Goal: Transaction & Acquisition: Purchase product/service

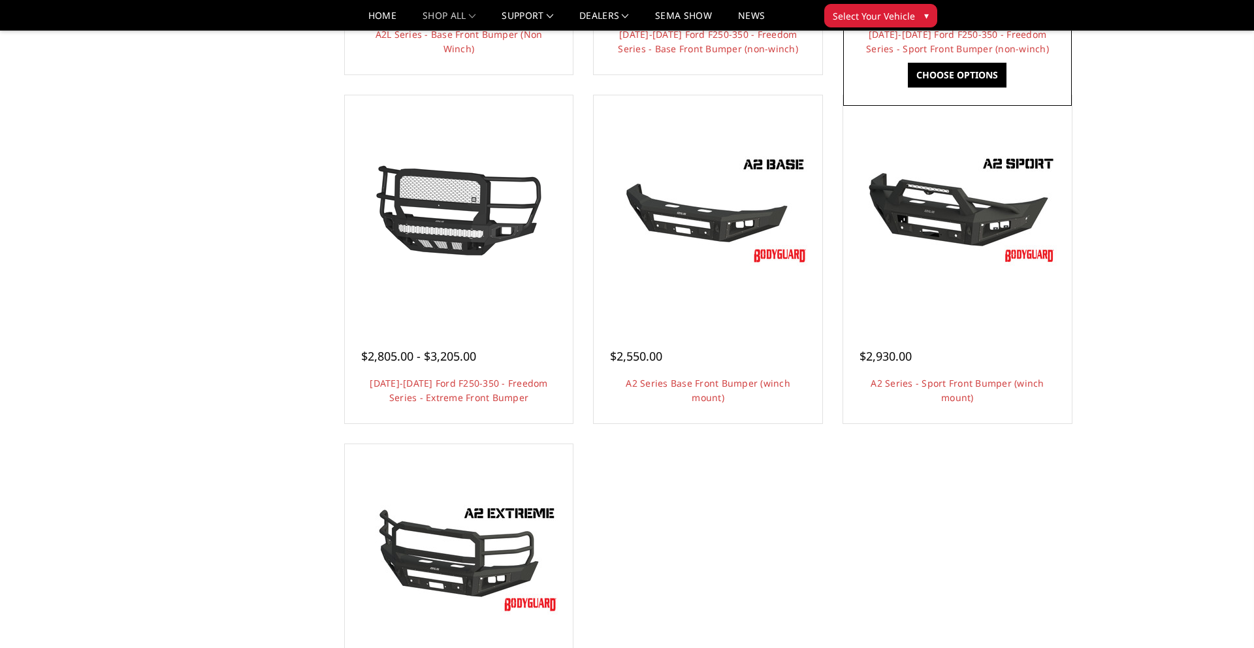
scroll to position [777, 0]
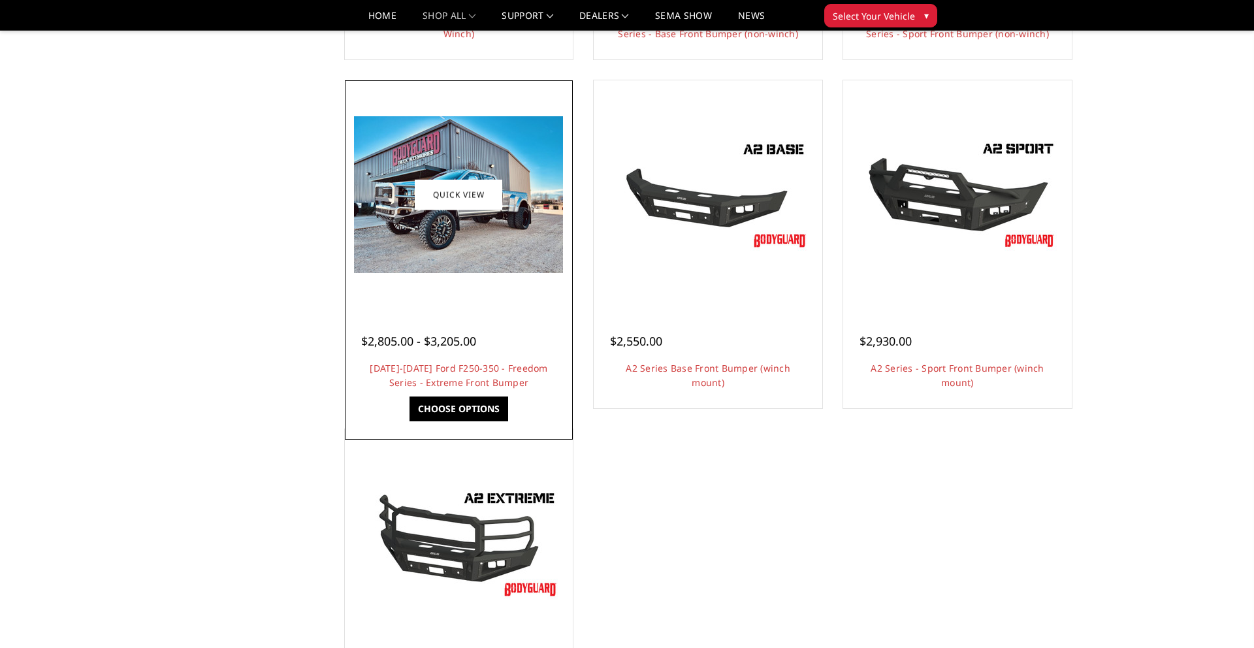
click at [434, 277] on div at bounding box center [459, 195] width 222 height 222
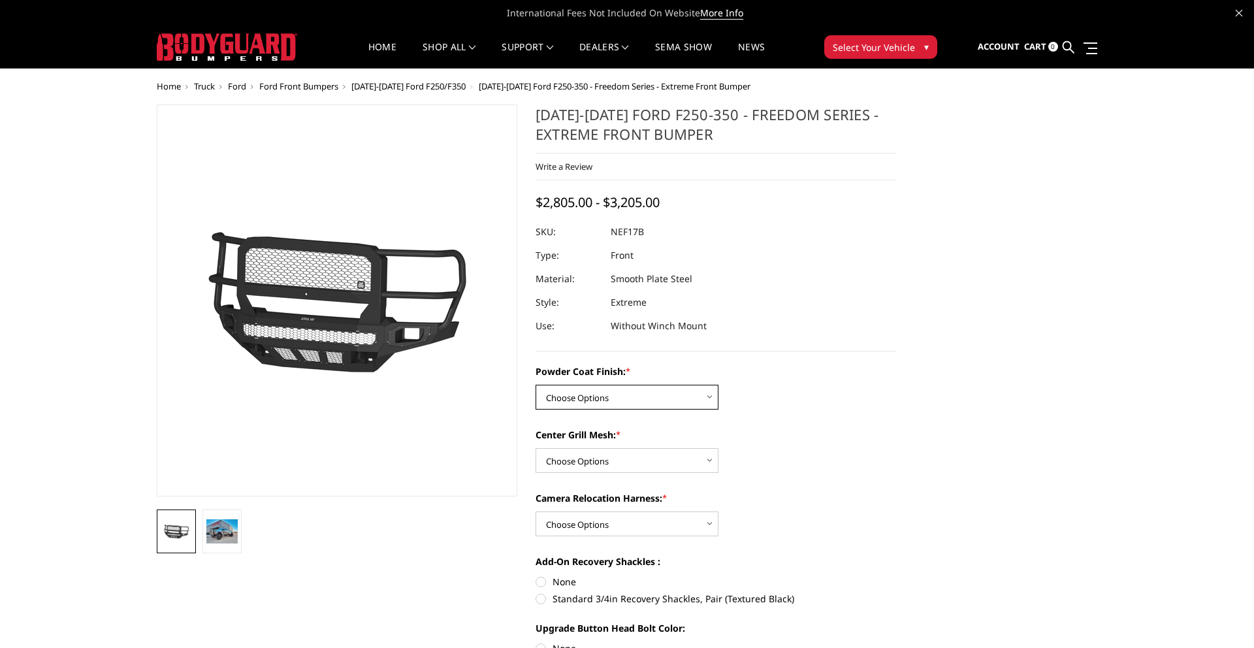
click at [576, 403] on select "Choose Options Bare Metal Textured Black Powder Coat" at bounding box center [626, 397] width 183 height 25
select select "3088"
click at [535, 385] on select "Choose Options Bare Metal Textured Black Powder Coat" at bounding box center [626, 397] width 183 height 25
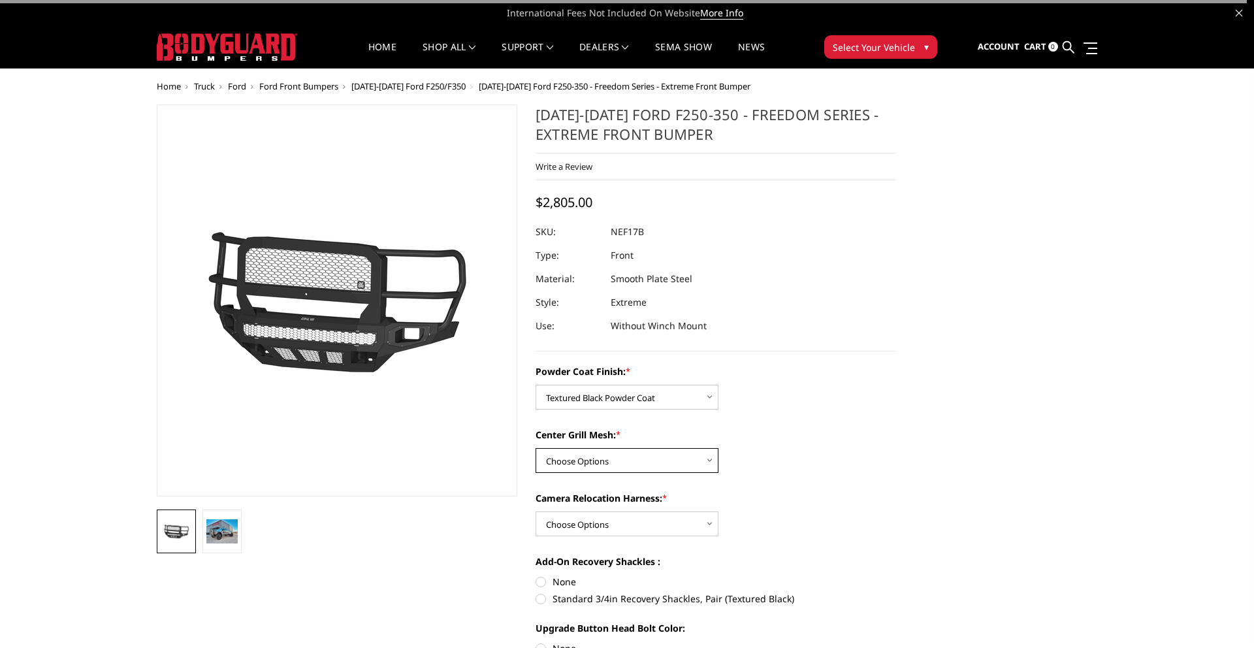
click at [574, 469] on select "Choose Options WITH Expanded Metal in Center Grill WITHOUT Expanded Metal in Ce…" at bounding box center [626, 460] width 183 height 25
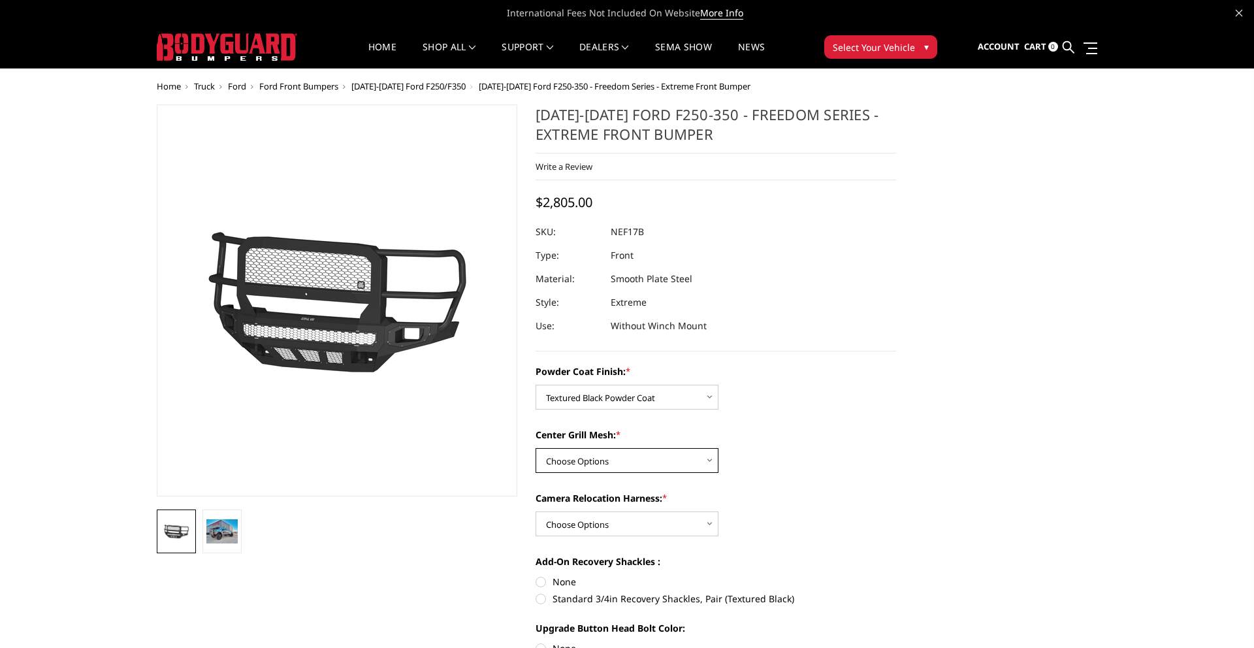
select select "3090"
click at [535, 448] on select "Choose Options WITH Expanded Metal in Center Grill WITHOUT Expanded Metal in Ce…" at bounding box center [626, 460] width 183 height 25
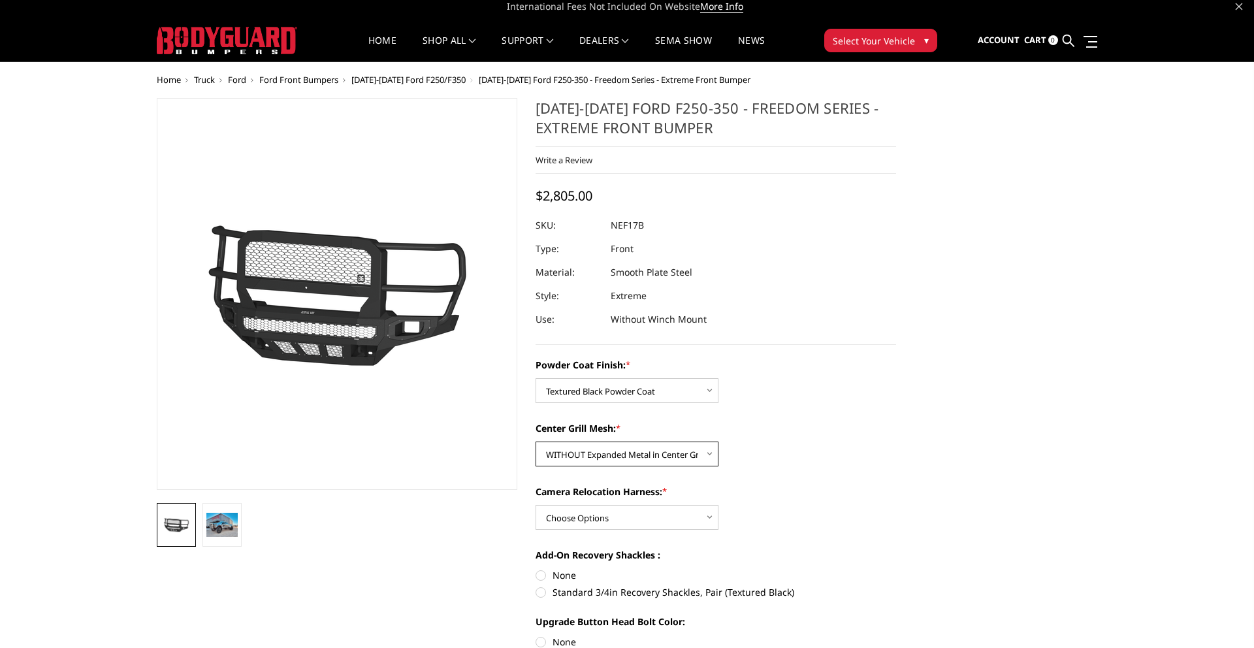
scroll to position [14, 0]
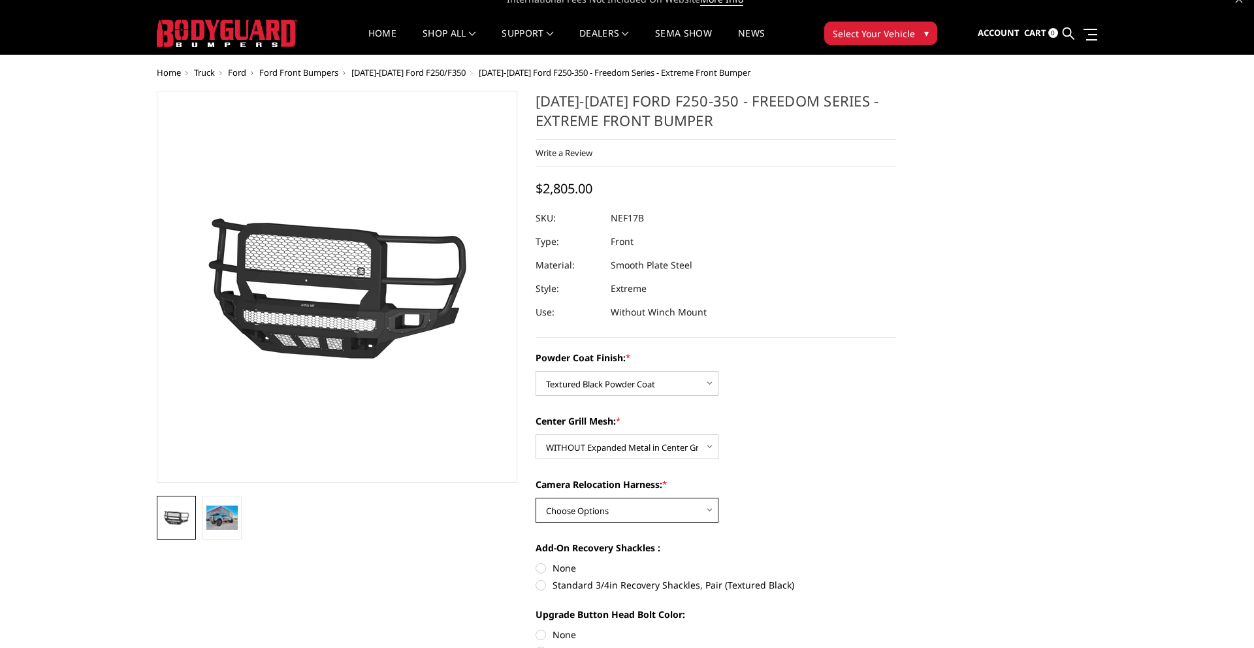
click at [581, 513] on select "Choose Options WITH Camera Relocation Harness WITHOUT Camera Relocation Harness" at bounding box center [626, 509] width 183 height 25
select select "3091"
click at [535, 497] on select "Choose Options WITH Camera Relocation Harness WITHOUT Camera Relocation Harness" at bounding box center [626, 509] width 183 height 25
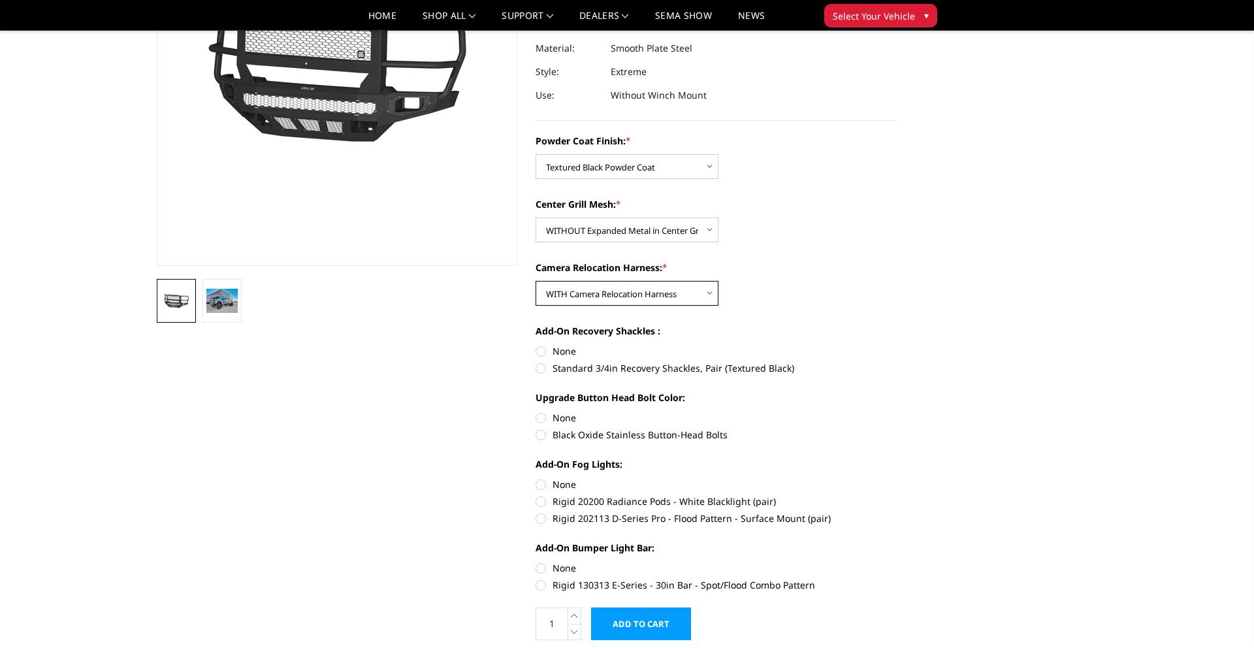
scroll to position [202, 0]
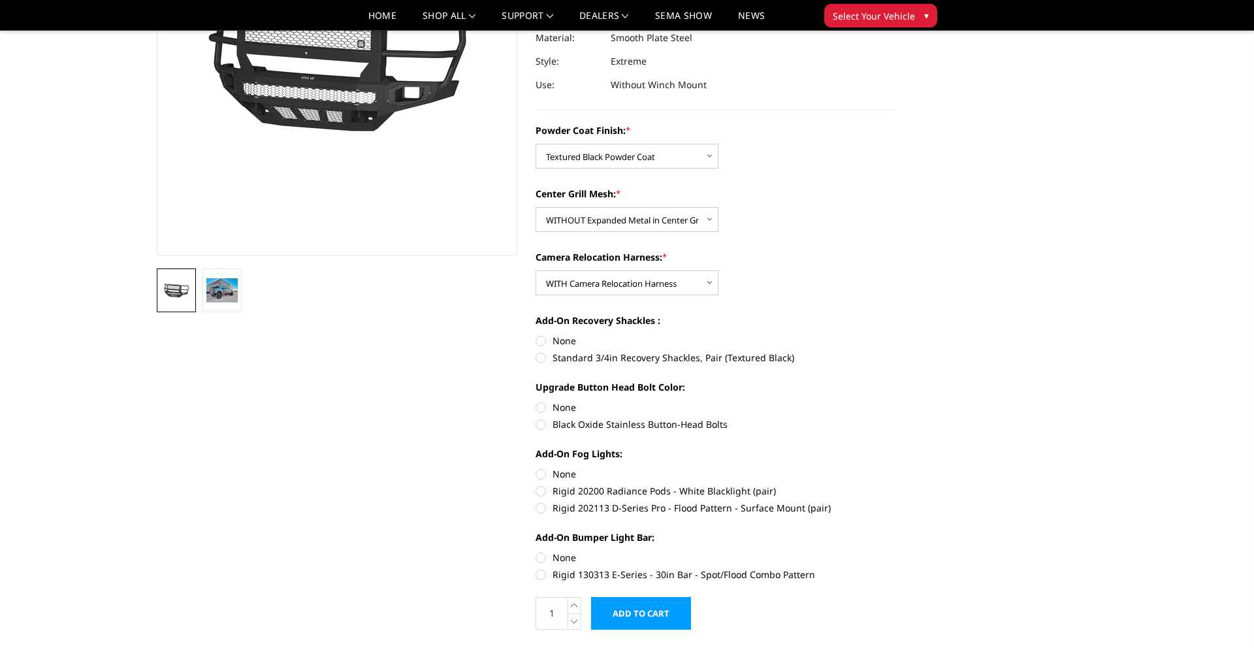
click at [543, 358] on label "Standard 3/4in Recovery Shackles, Pair (Textured Black)" at bounding box center [715, 358] width 360 height 14
click at [896, 334] on input "Standard 3/4in Recovery Shackles, Pair (Textured Black)" at bounding box center [896, 334] width 1 height 1
radio input "true"
click at [543, 424] on label "Black Oxide Stainless Button-Head Bolts" at bounding box center [715, 424] width 360 height 14
click at [896, 401] on input "Black Oxide Stainless Button-Head Bolts" at bounding box center [896, 400] width 1 height 1
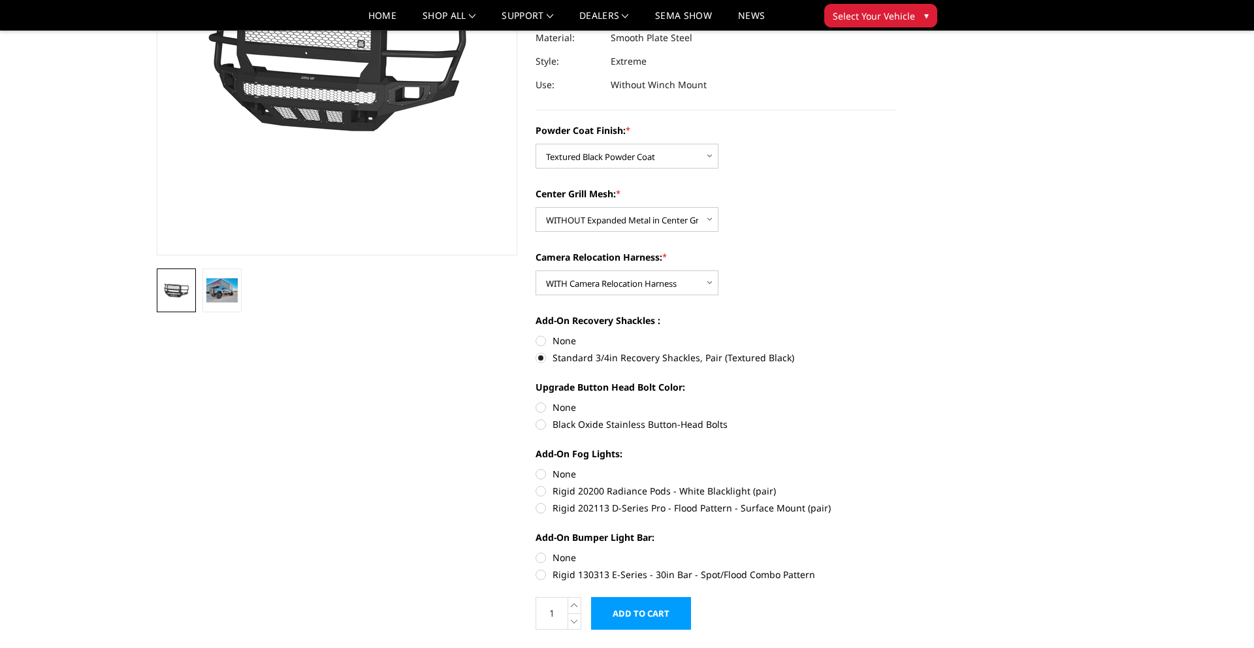
radio input "true"
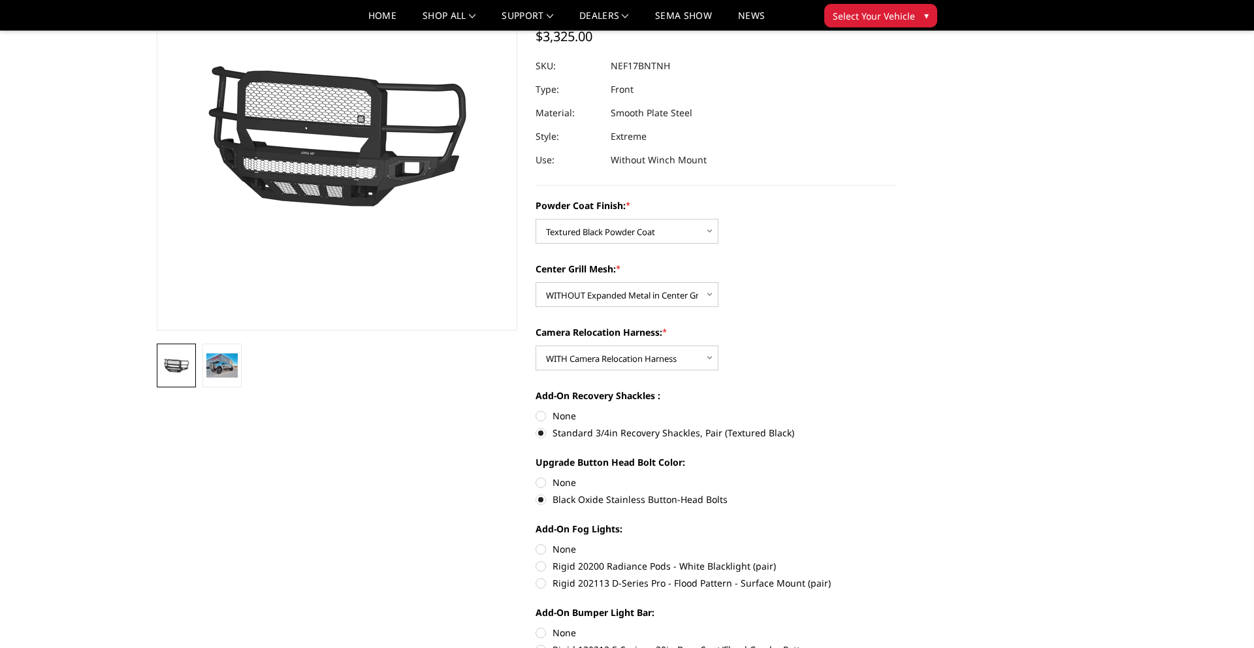
scroll to position [128, 0]
click at [544, 416] on label "None" at bounding box center [715, 415] width 360 height 14
click at [536, 409] on input "None" at bounding box center [535, 408] width 1 height 1
radio input "true"
click at [540, 430] on label "Standard 3/4in Recovery Shackles, Pair (Textured Black)" at bounding box center [715, 432] width 360 height 14
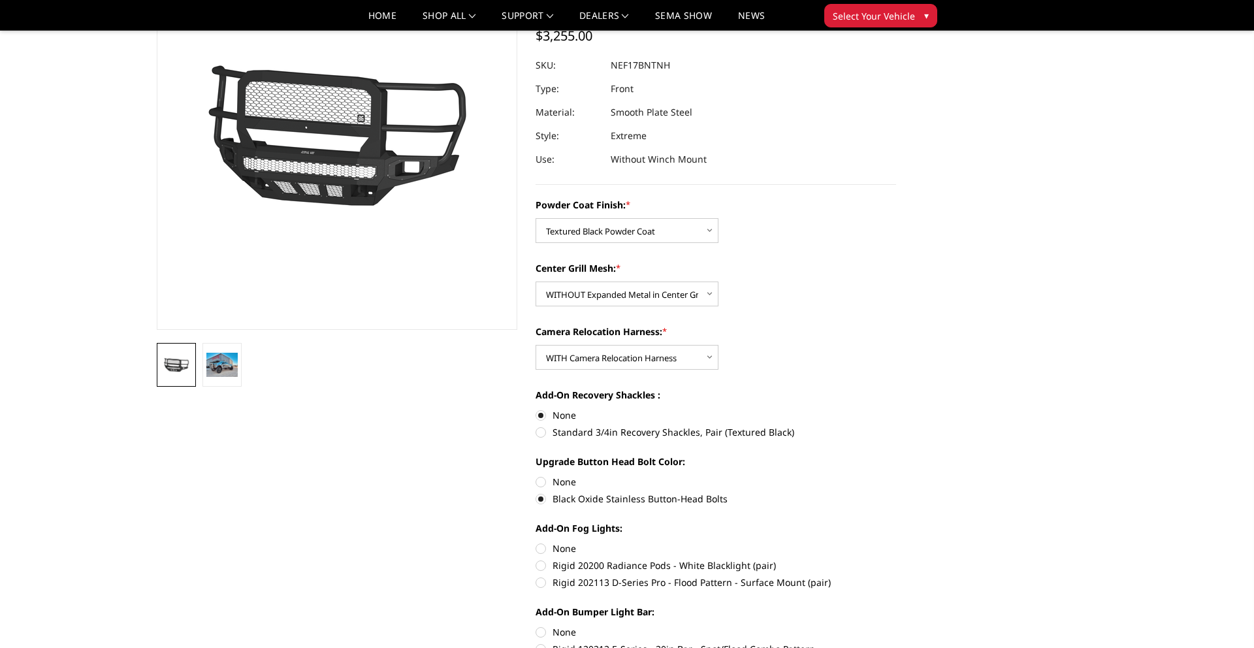
click at [896, 409] on input "Standard 3/4in Recovery Shackles, Pair (Textured Black)" at bounding box center [896, 408] width 1 height 1
radio input "true"
click at [540, 418] on label "None" at bounding box center [715, 415] width 360 height 14
click at [536, 409] on input "None" at bounding box center [535, 408] width 1 height 1
radio input "true"
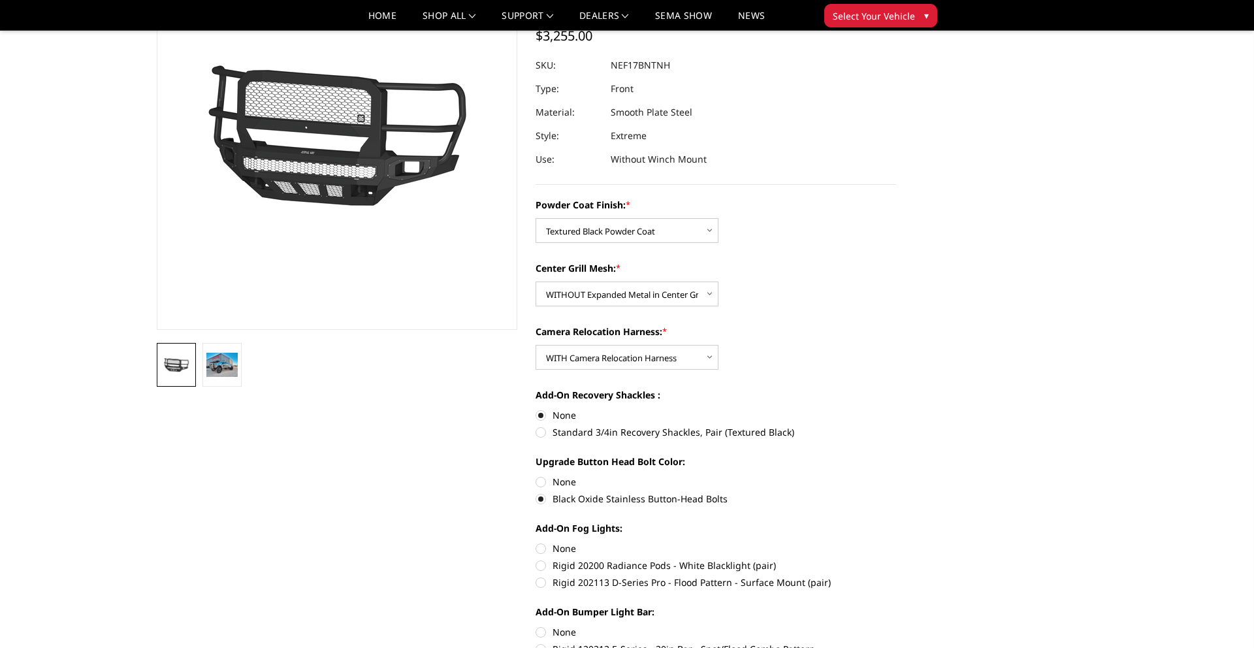
click at [542, 483] on label "None" at bounding box center [715, 482] width 360 height 14
click at [536, 475] on input "None" at bounding box center [535, 475] width 1 height 1
radio input "true"
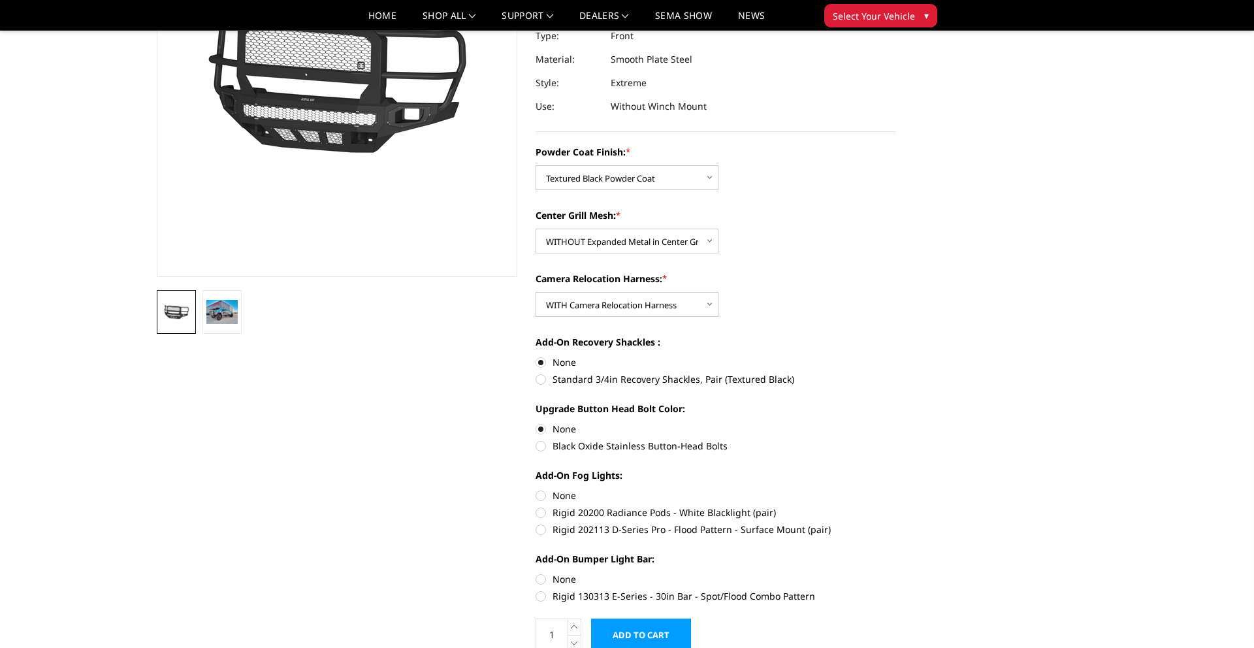
scroll to position [0, 0]
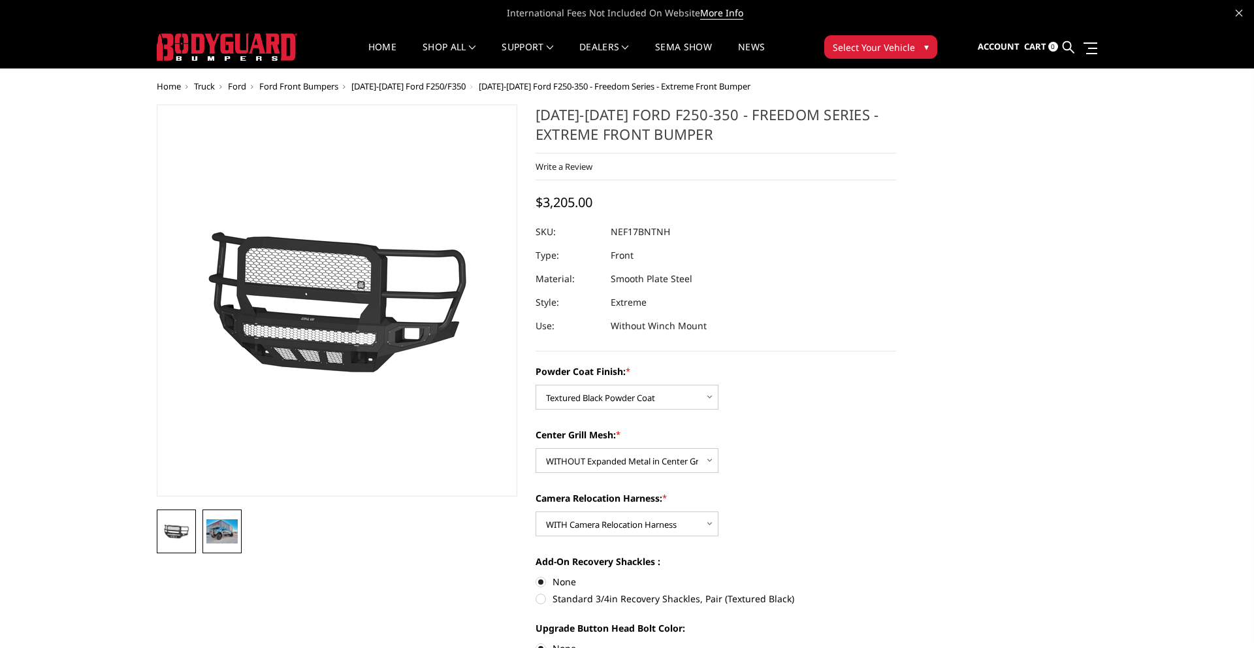
click at [213, 546] on link at bounding box center [221, 531] width 39 height 44
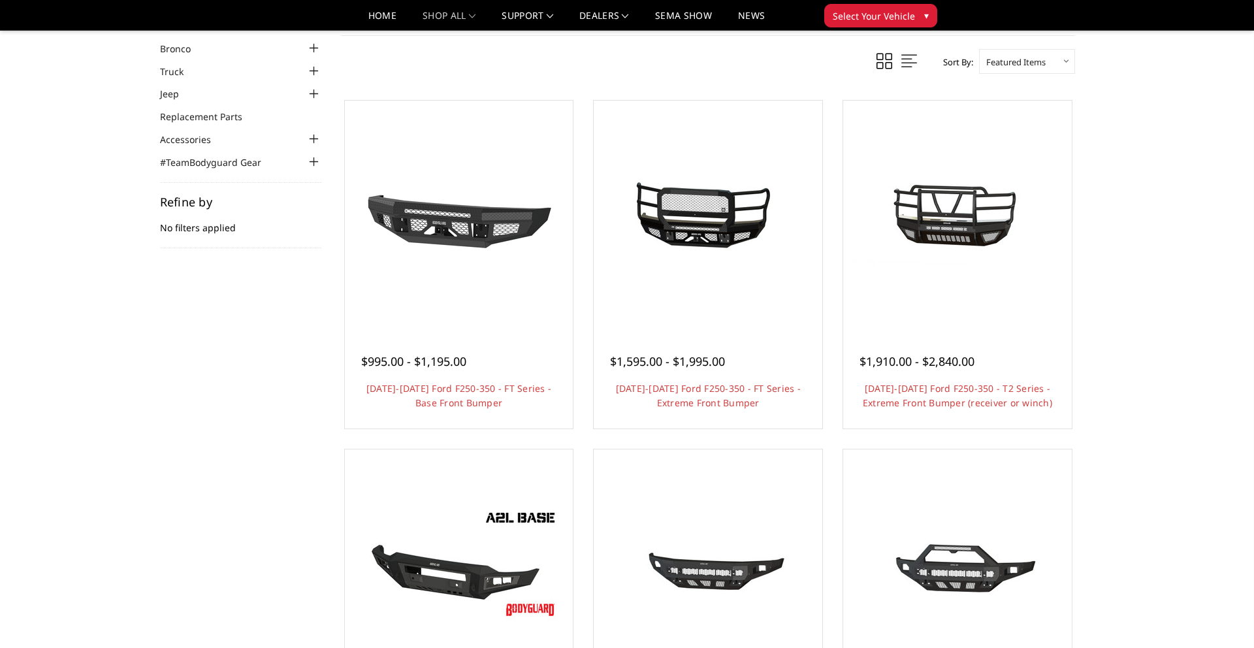
scroll to position [65, 0]
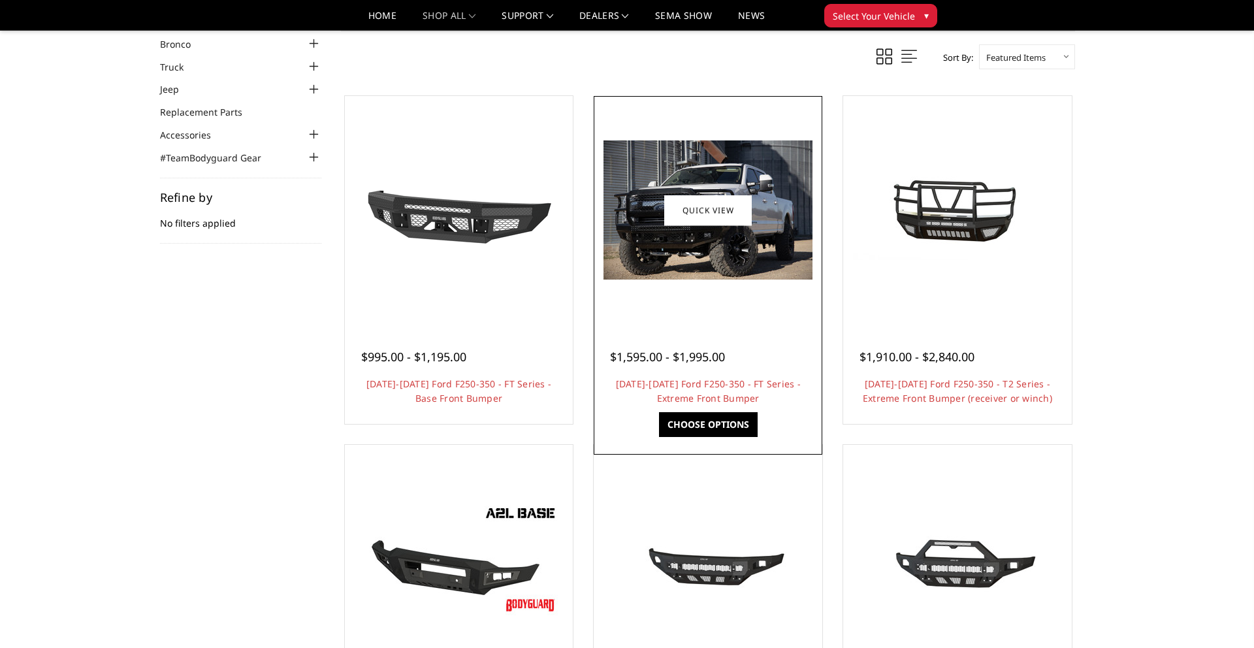
click at [691, 239] on img at bounding box center [707, 209] width 209 height 139
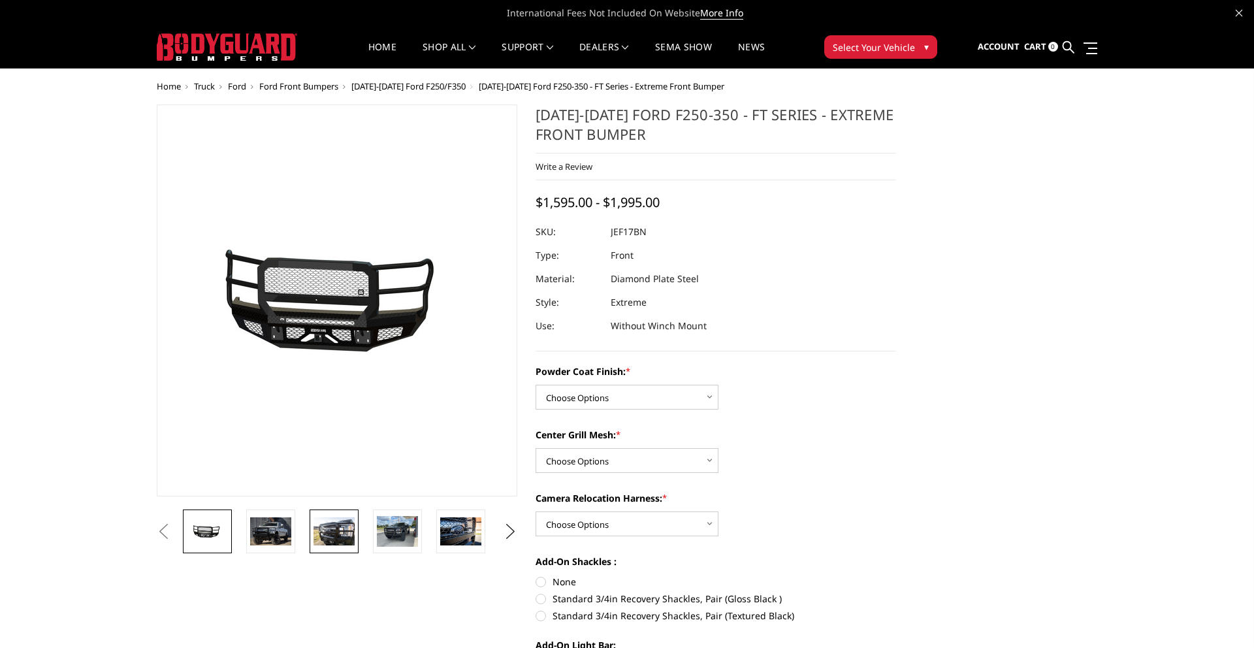
click at [338, 532] on img at bounding box center [333, 530] width 41 height 27
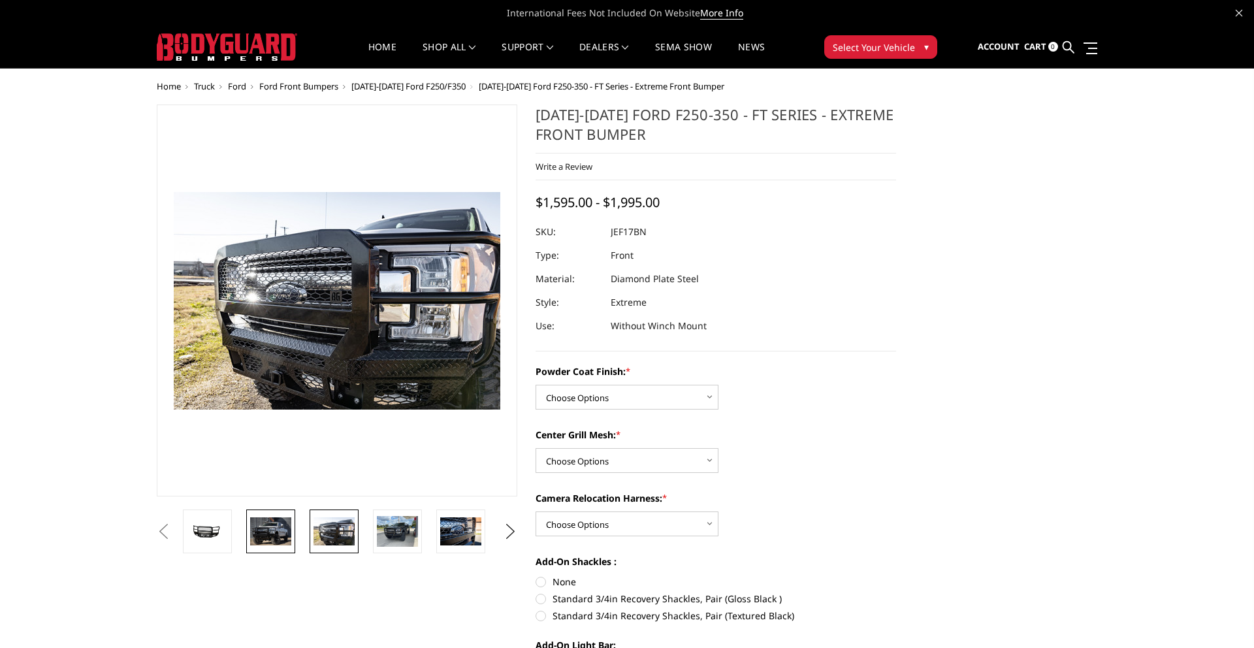
click at [283, 533] on img at bounding box center [270, 530] width 41 height 27
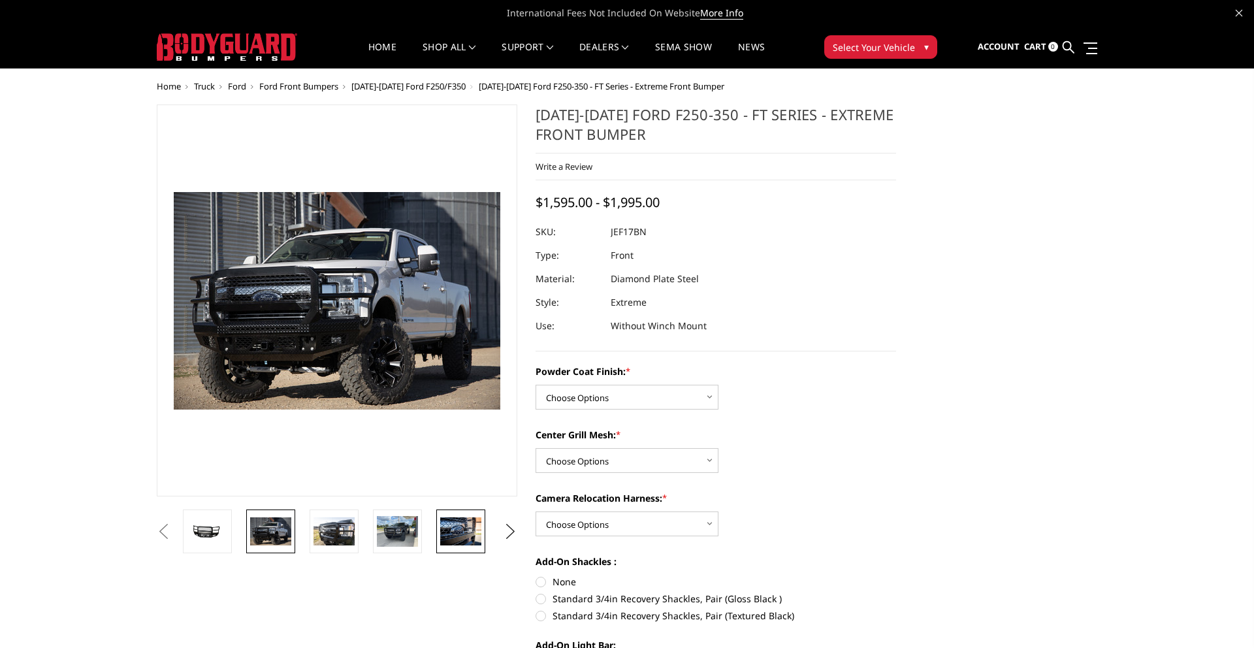
click at [473, 522] on img at bounding box center [460, 530] width 41 height 27
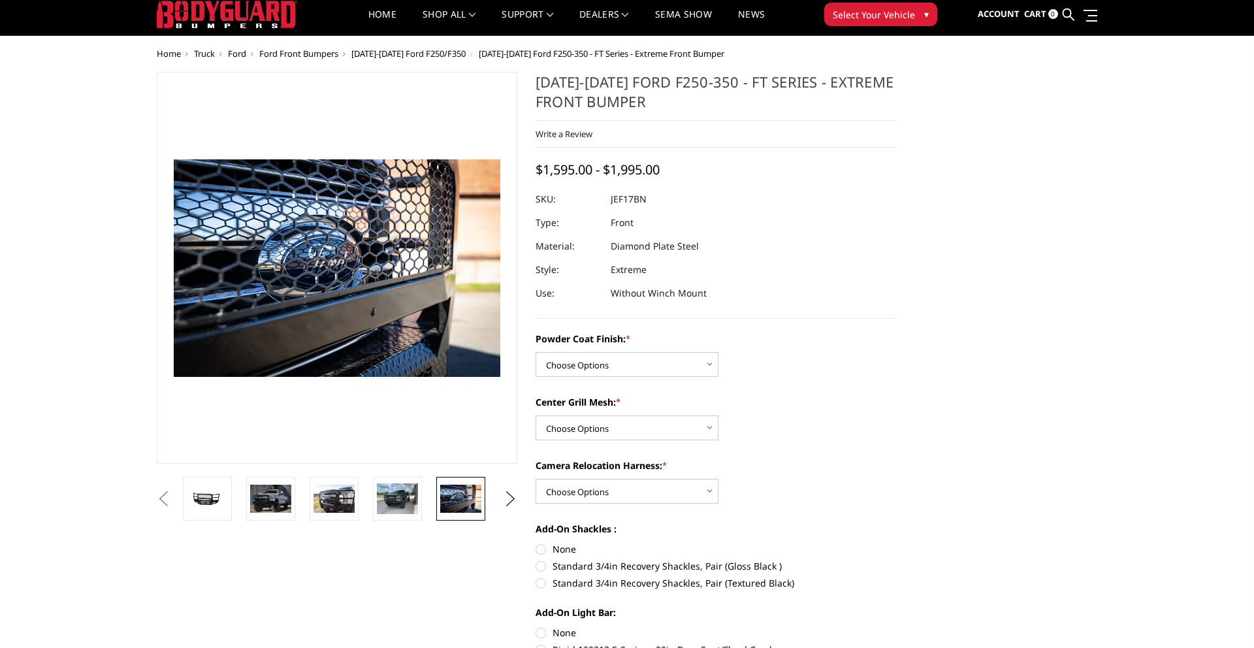
scroll to position [34, 0]
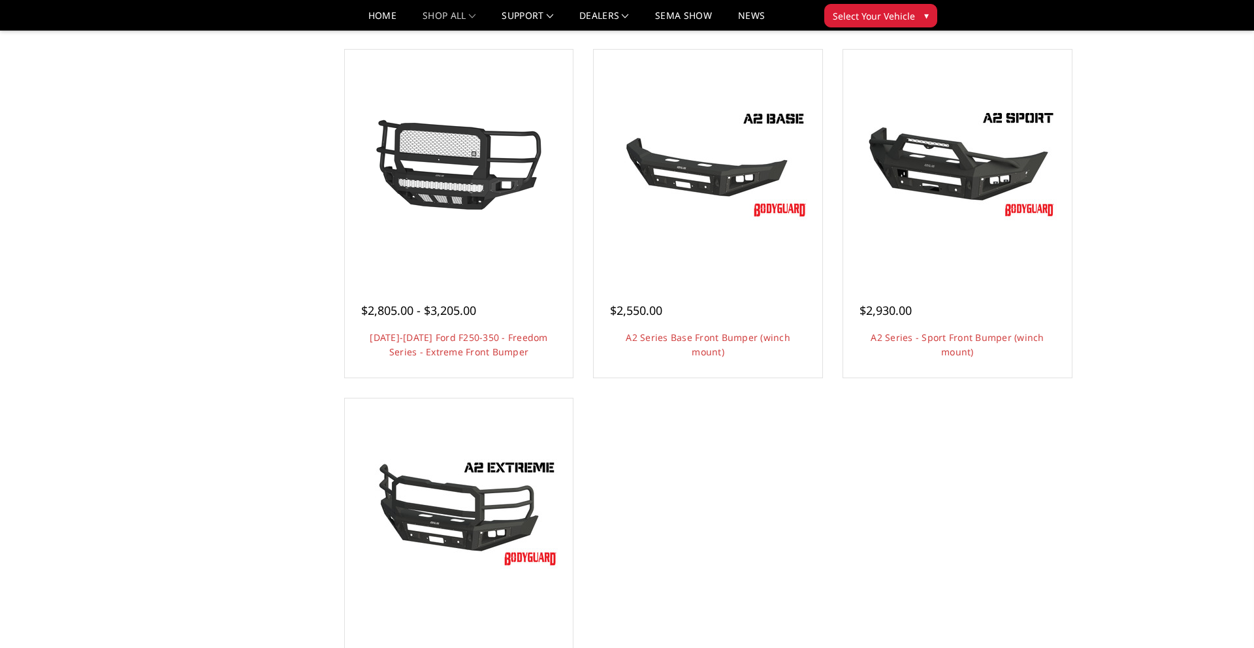
scroll to position [819, 0]
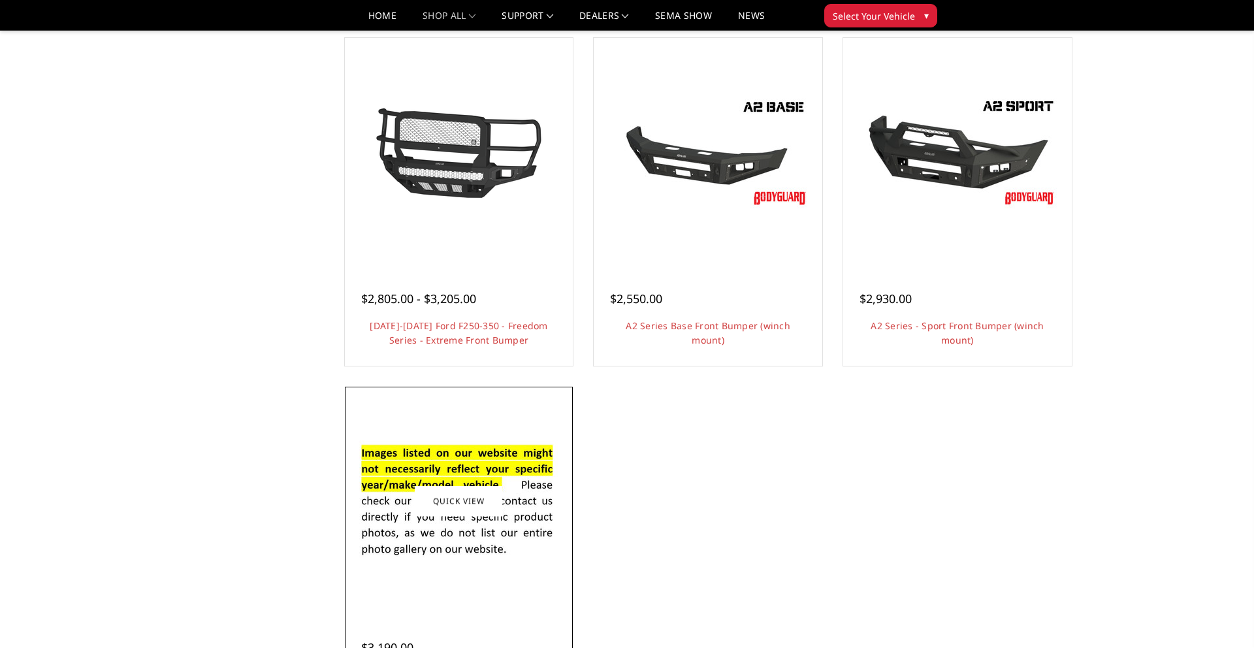
click at [440, 484] on img at bounding box center [458, 501] width 209 height 142
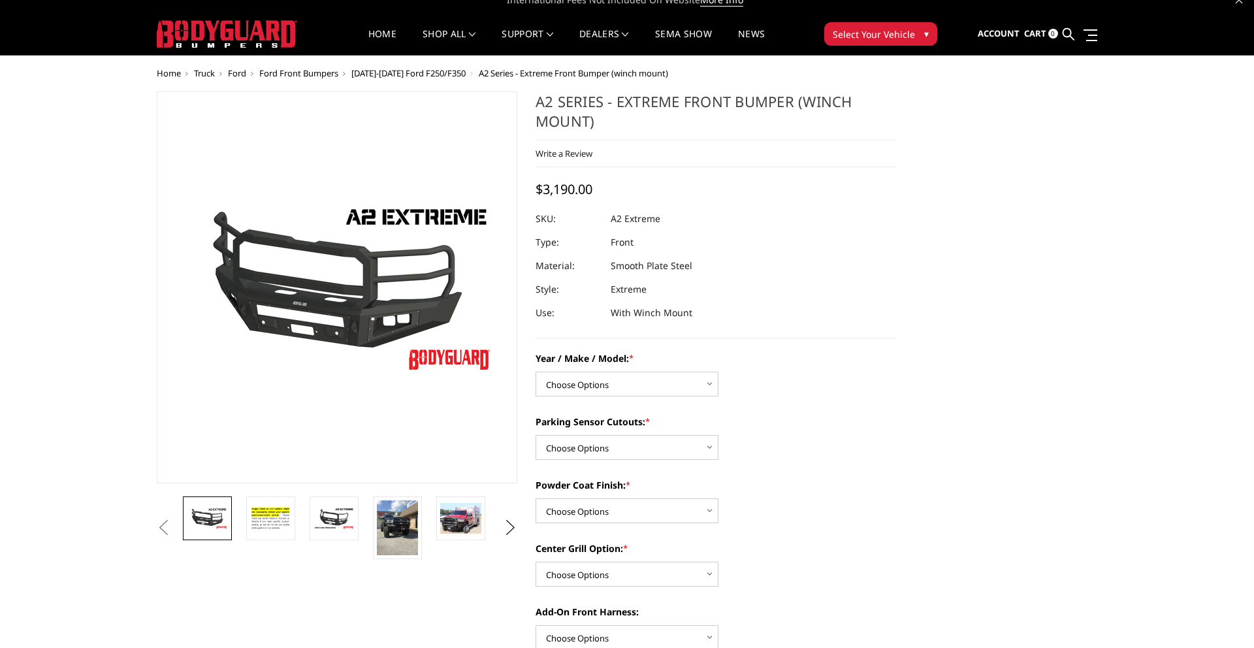
scroll to position [35, 0]
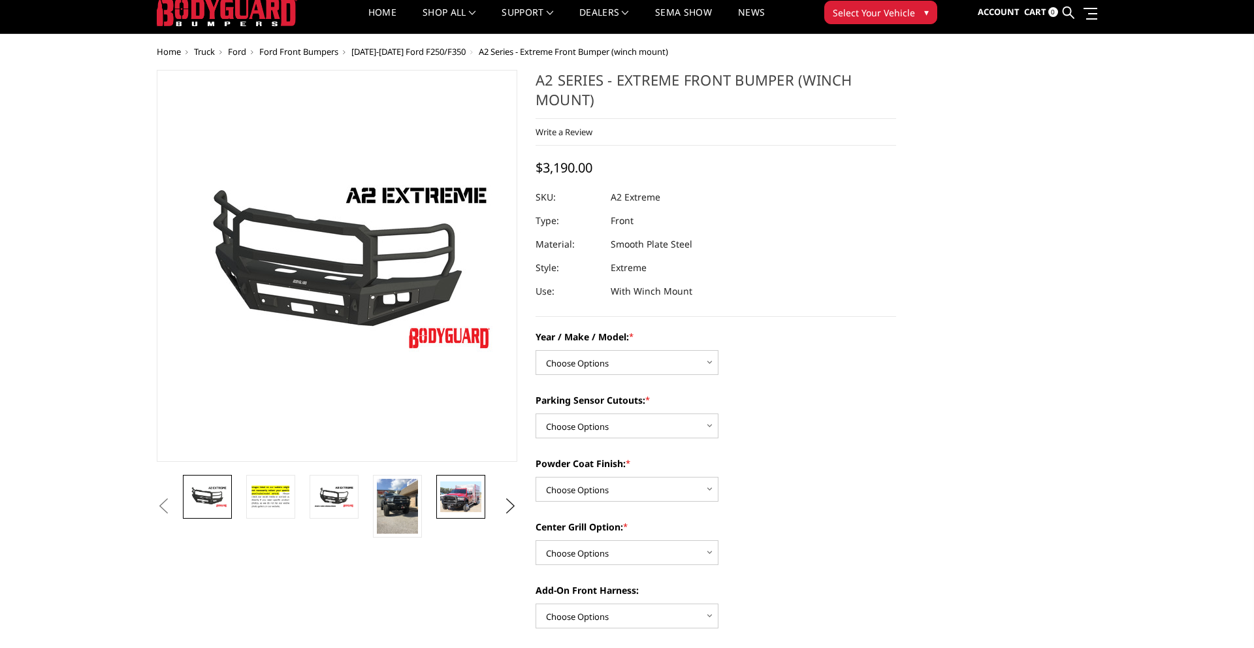
click at [466, 487] on img at bounding box center [460, 496] width 41 height 31
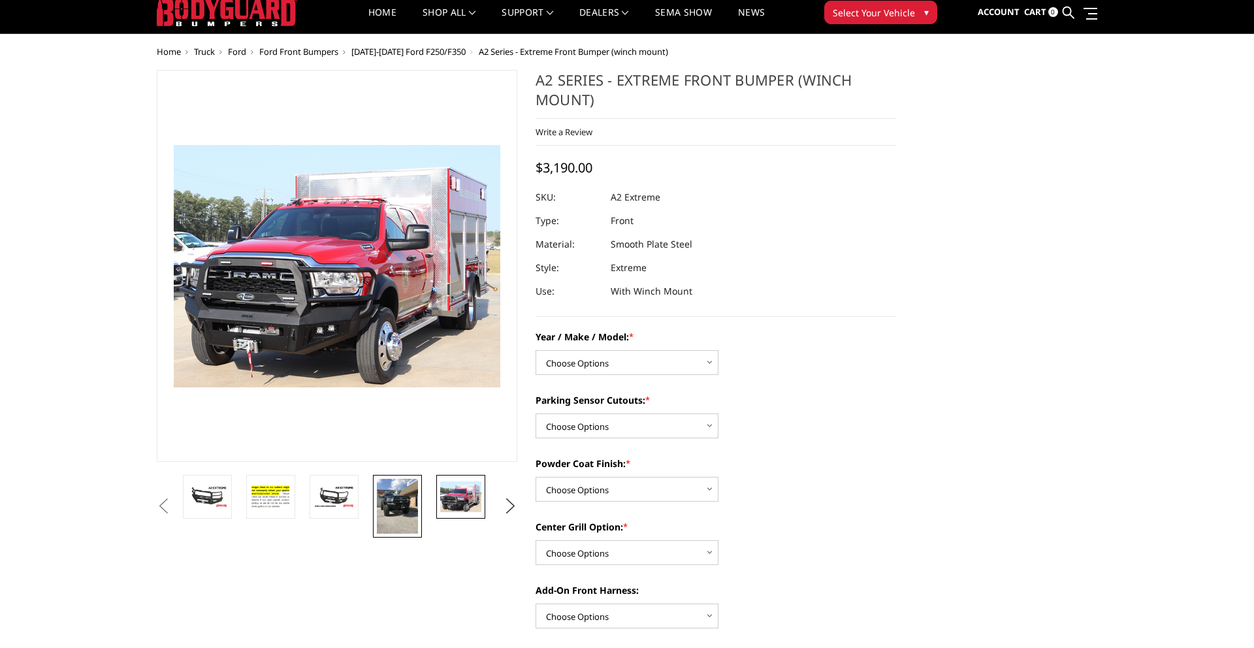
click at [390, 507] on img at bounding box center [397, 506] width 41 height 55
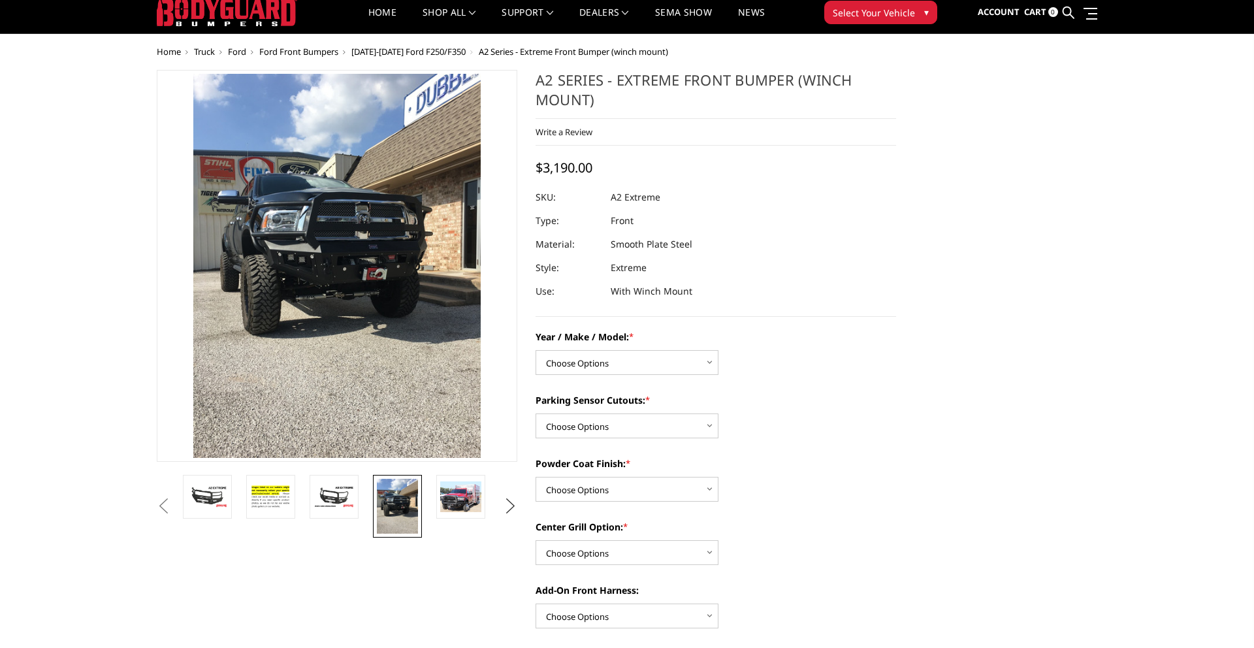
click at [503, 502] on button "Next" at bounding box center [511, 506] width 20 height 20
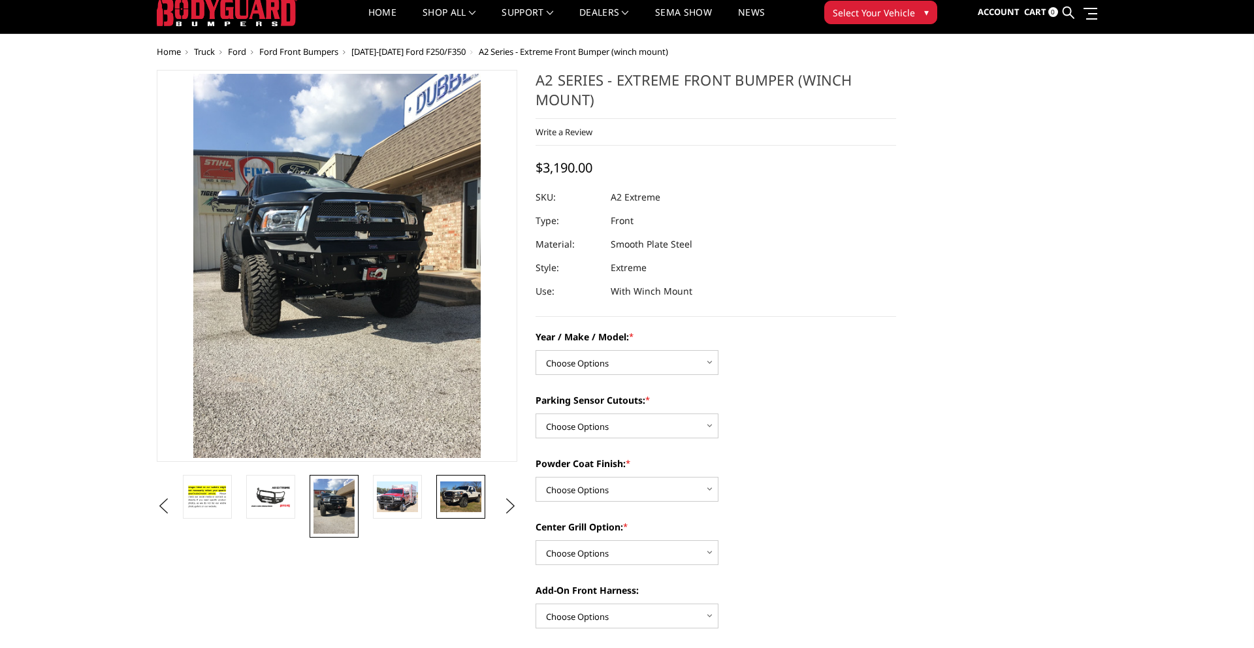
click at [454, 497] on img at bounding box center [460, 496] width 41 height 31
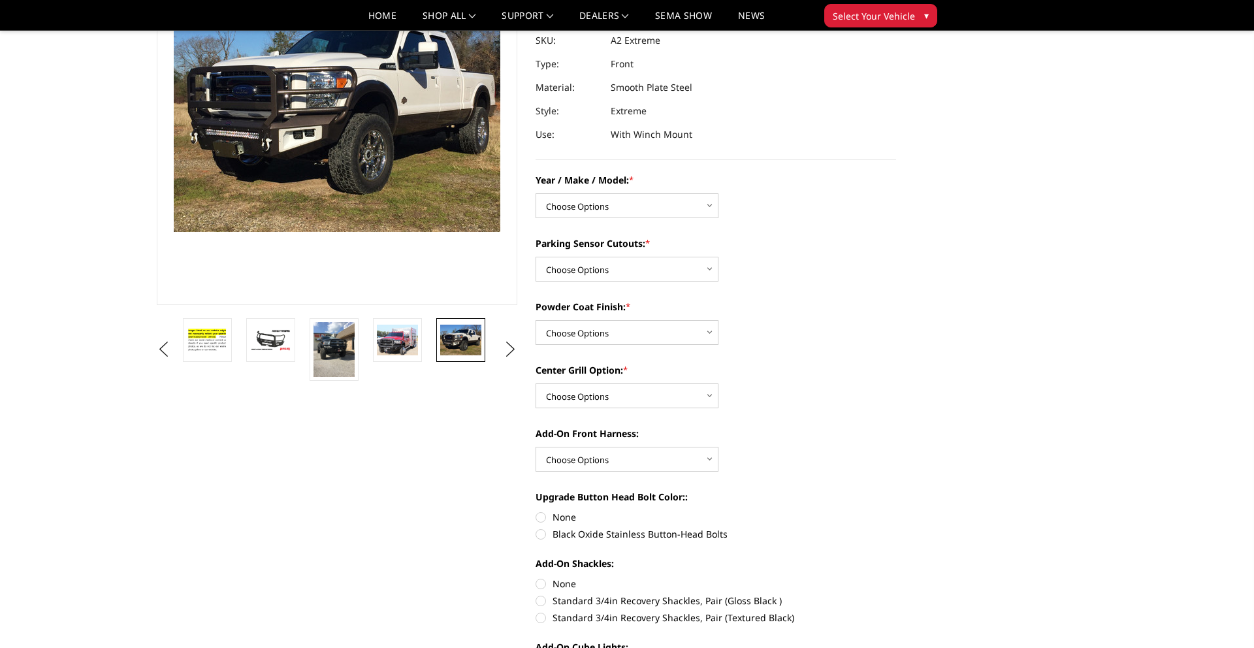
scroll to position [61, 0]
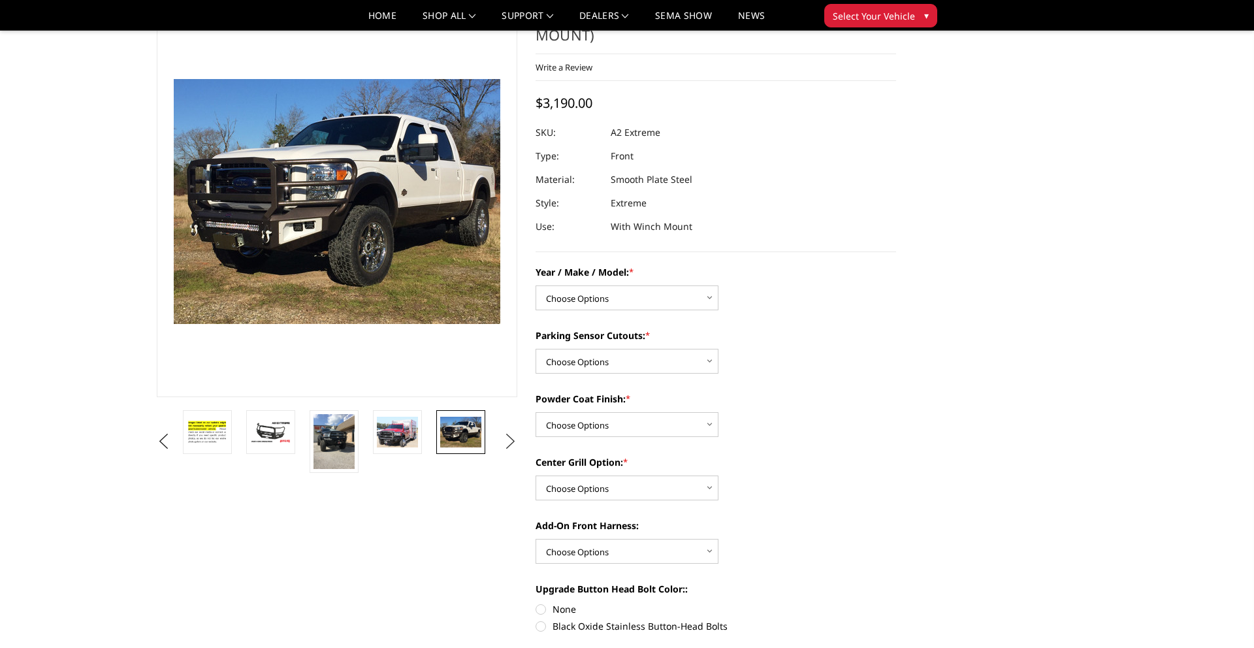
click at [513, 443] on button "Next" at bounding box center [511, 442] width 20 height 20
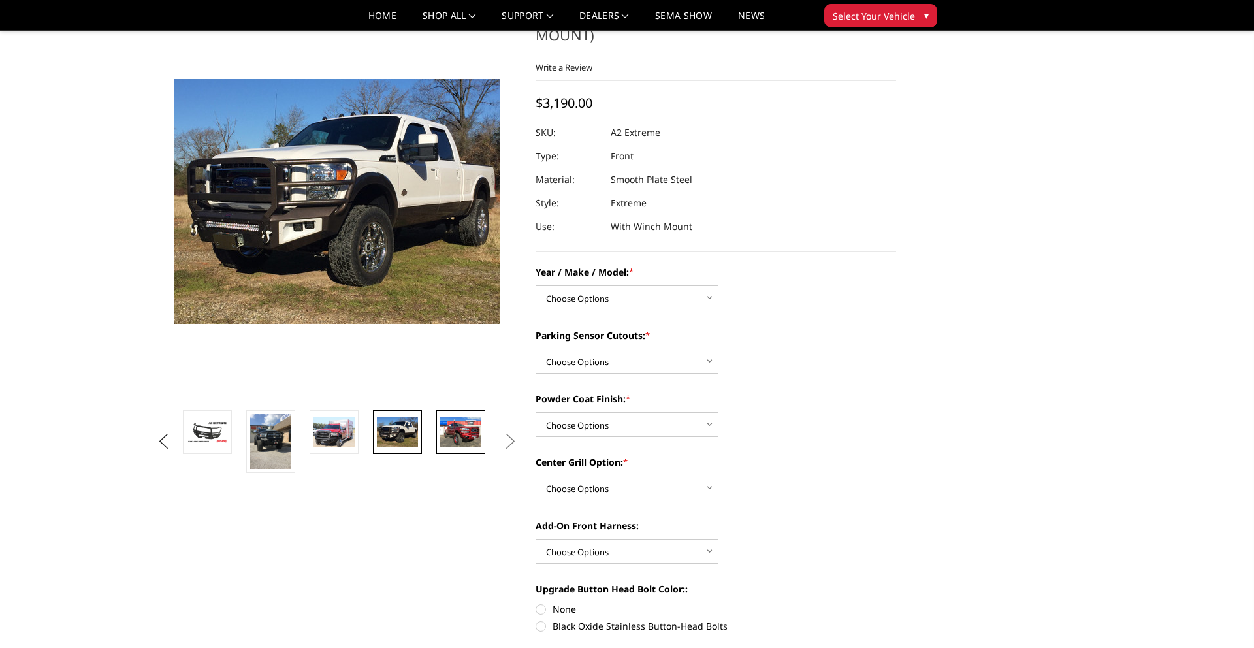
click at [479, 437] on img at bounding box center [460, 432] width 41 height 31
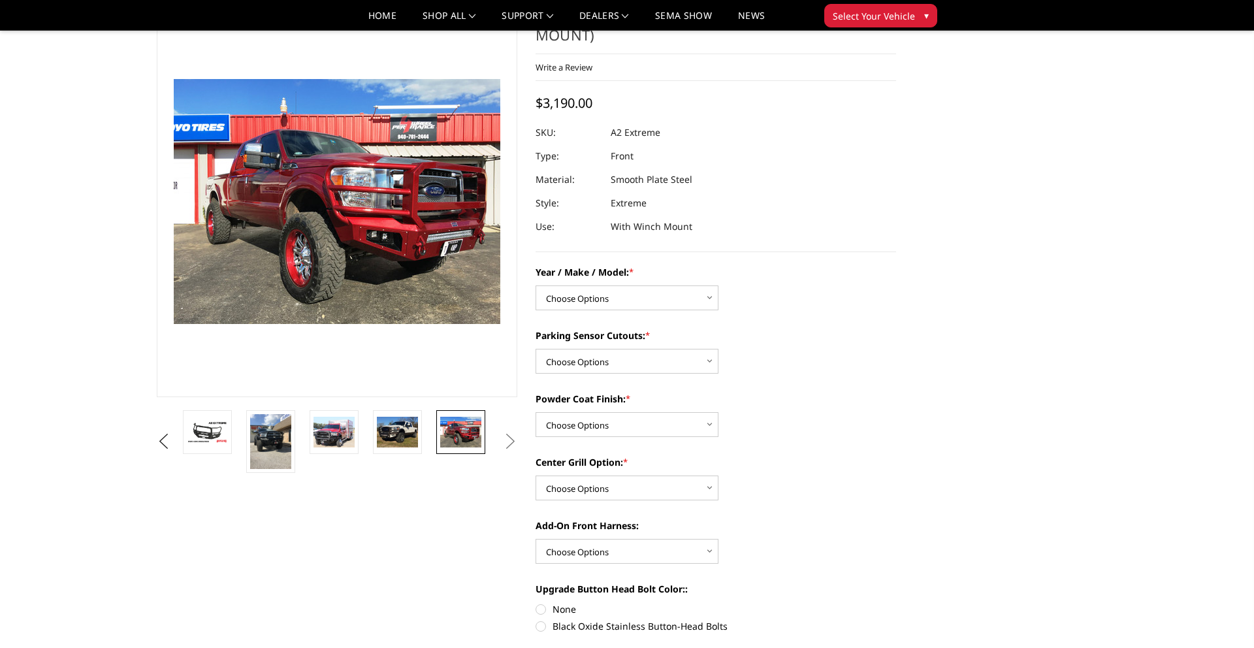
click at [509, 443] on button "Next" at bounding box center [511, 442] width 20 height 20
click at [597, 300] on select "Choose Options Chevrolet 20-23 2500 / 3500 Ford 17-22 F250 / F350 Ford 17-22 F4…" at bounding box center [626, 297] width 183 height 25
select select "826"
click at [535, 285] on select "Choose Options Chevrolet 20-23 2500 / 3500 Ford 17-22 F250 / F350 Ford 17-22 F4…" at bounding box center [626, 297] width 183 height 25
click at [588, 358] on select "Choose Options Yes - I have front parking sensors No - I do NOT have parking se…" at bounding box center [626, 361] width 183 height 25
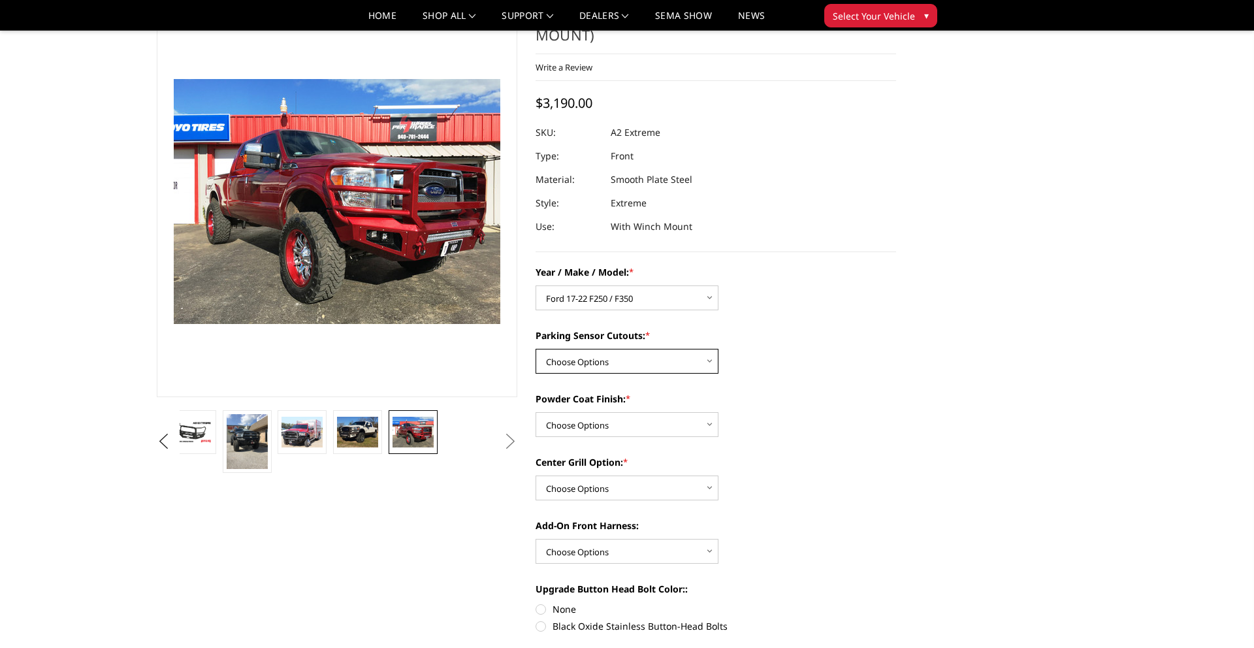
select select "541"
click at [535, 349] on select "Choose Options Yes - I have front parking sensors No - I do NOT have parking se…" at bounding box center [626, 361] width 183 height 25
click at [585, 422] on select "Choose Options Bare metal (included) Texture Black Powder Coat" at bounding box center [626, 424] width 183 height 25
select select "518"
click at [535, 412] on select "Choose Options Bare metal (included) Texture Black Powder Coat" at bounding box center [626, 424] width 183 height 25
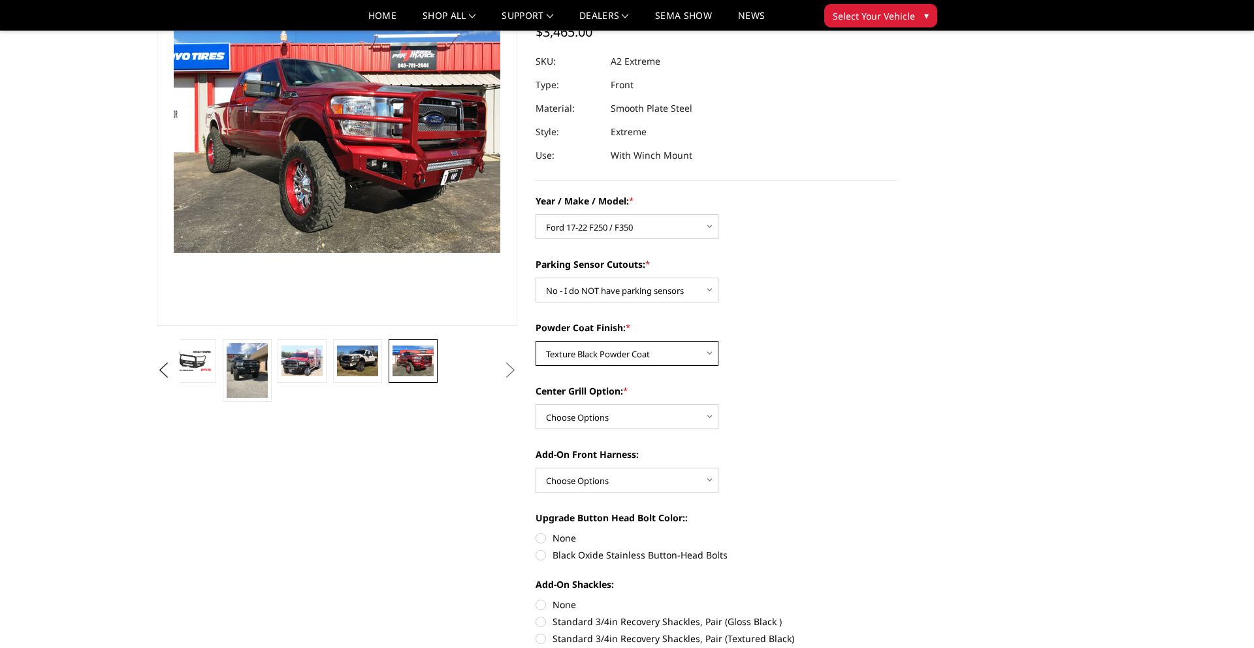
scroll to position [142, 0]
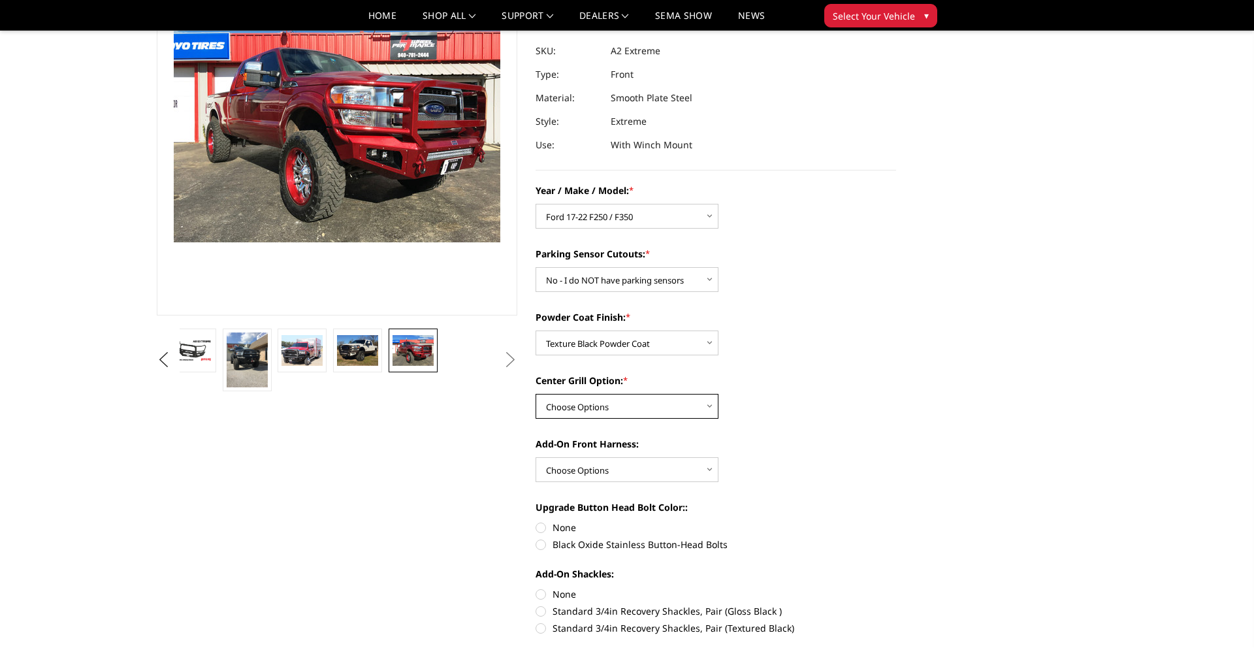
click at [586, 415] on select "Choose Options Add expanded metal in center grill Decline this option" at bounding box center [626, 406] width 183 height 25
click at [535, 394] on select "Choose Options Add expanded metal in center grill Decline this option" at bounding box center [626, 406] width 183 height 25
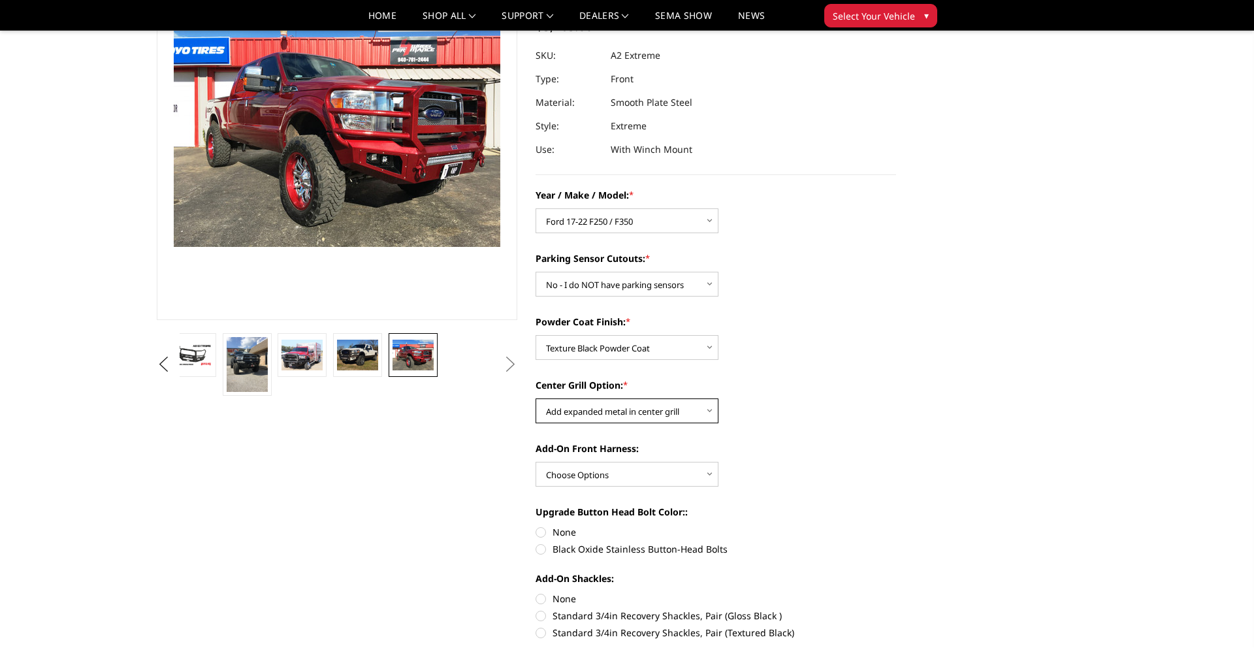
scroll to position [139, 0]
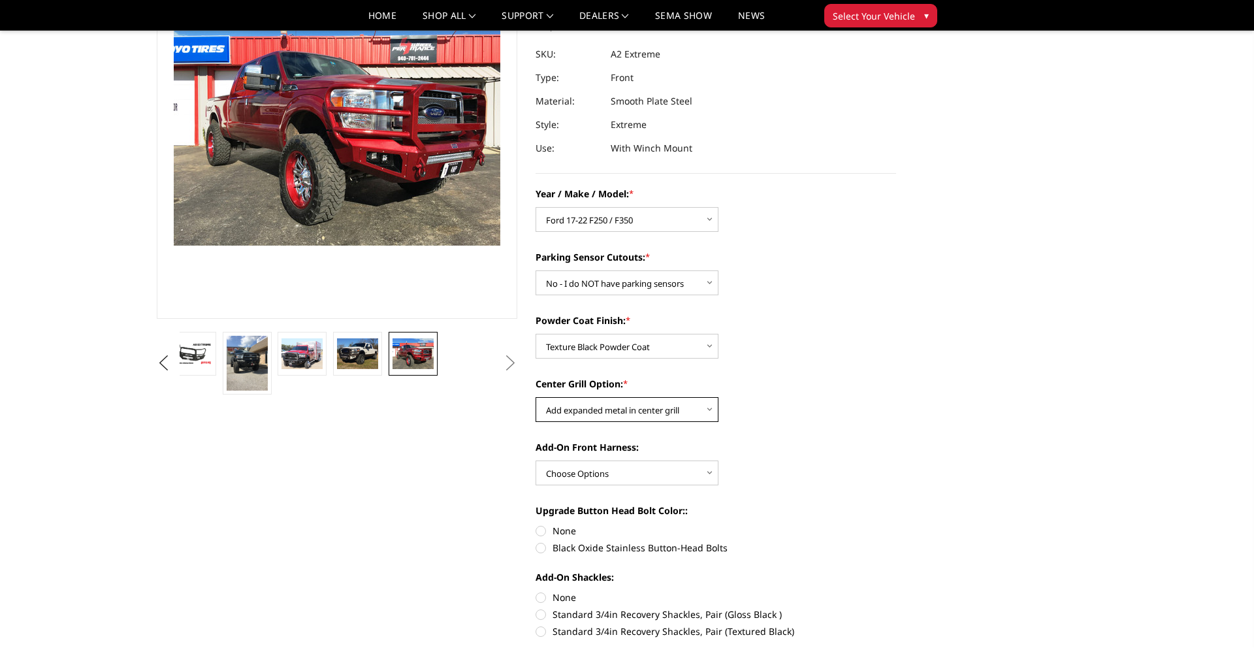
click at [574, 411] on select "Choose Options Add expanded metal in center grill Decline this option" at bounding box center [626, 409] width 183 height 25
select select "1081"
click at [535, 397] on select "Choose Options Add expanded metal in center grill Decline this option" at bounding box center [626, 409] width 183 height 25
click at [256, 360] on img at bounding box center [247, 363] width 41 height 55
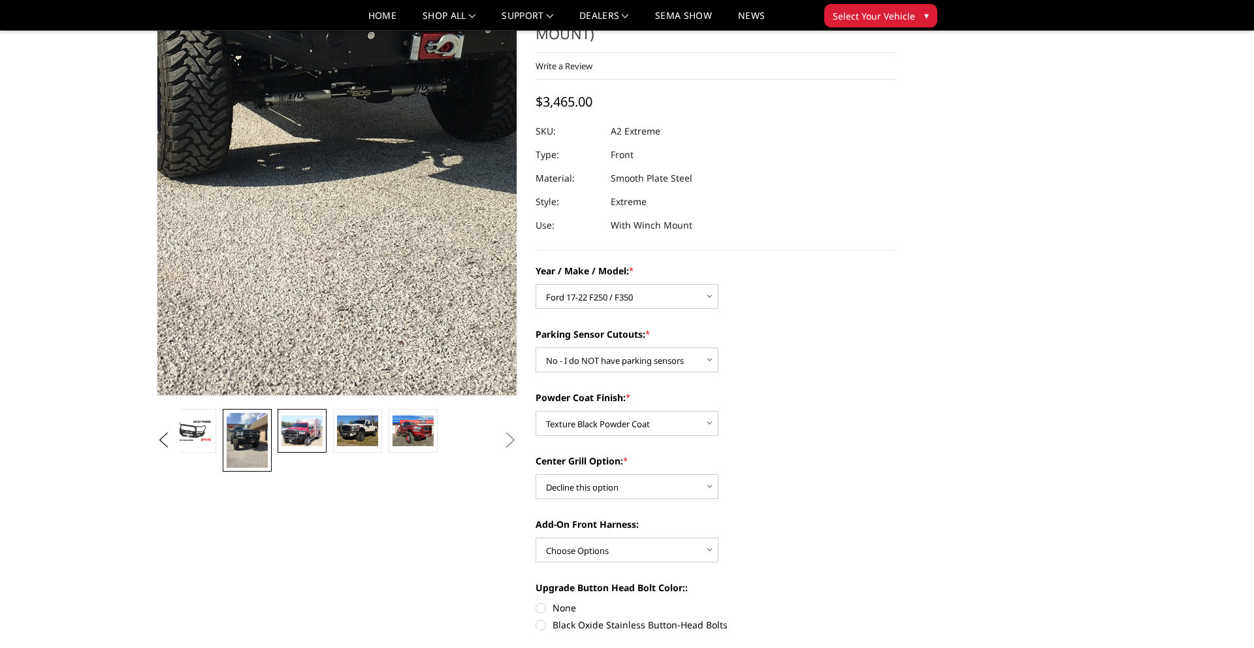
scroll to position [59, 0]
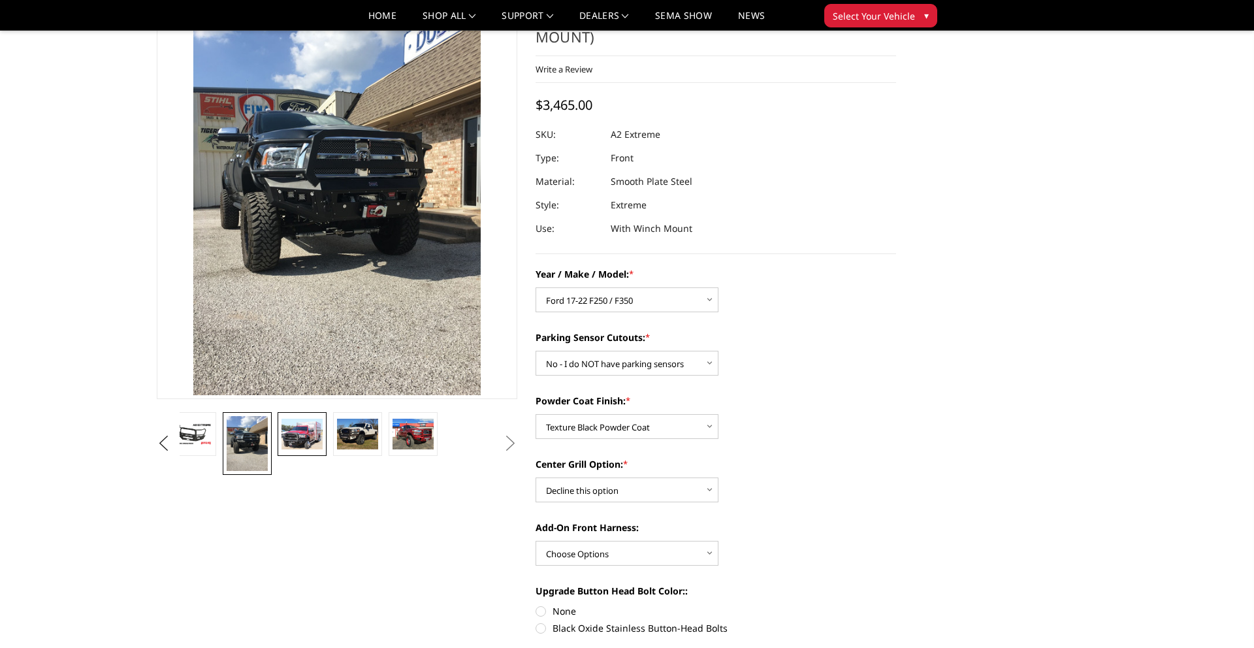
click at [308, 440] on img at bounding box center [301, 433] width 41 height 31
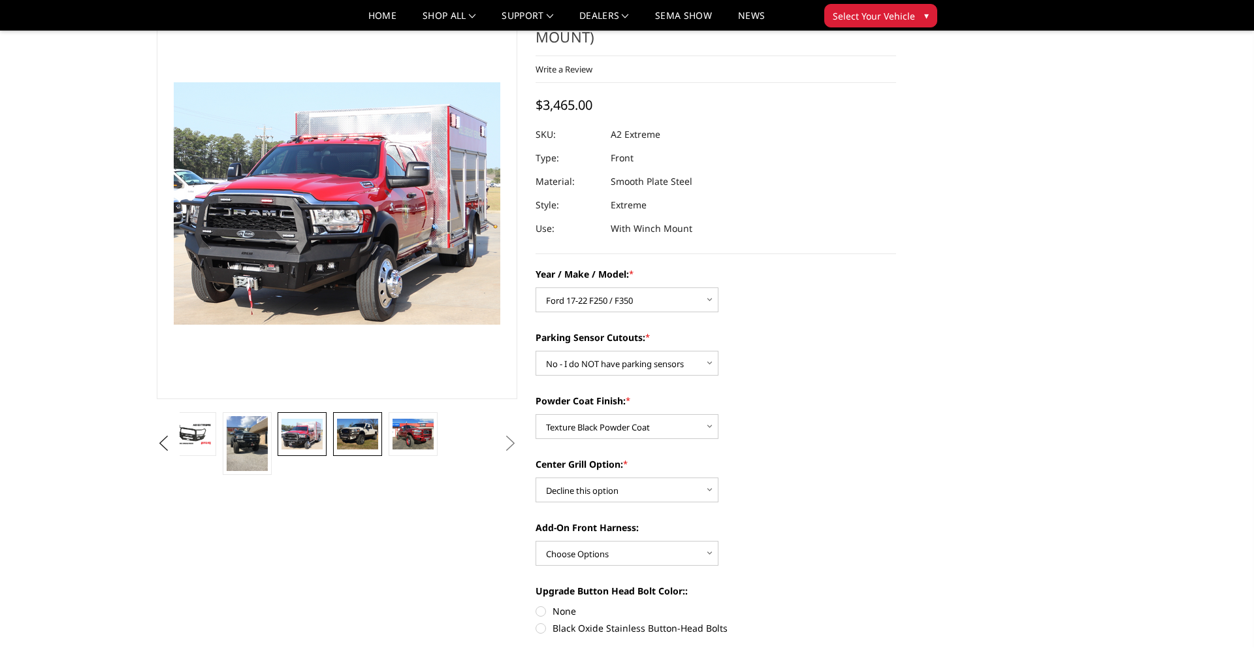
click at [356, 428] on img at bounding box center [357, 433] width 41 height 31
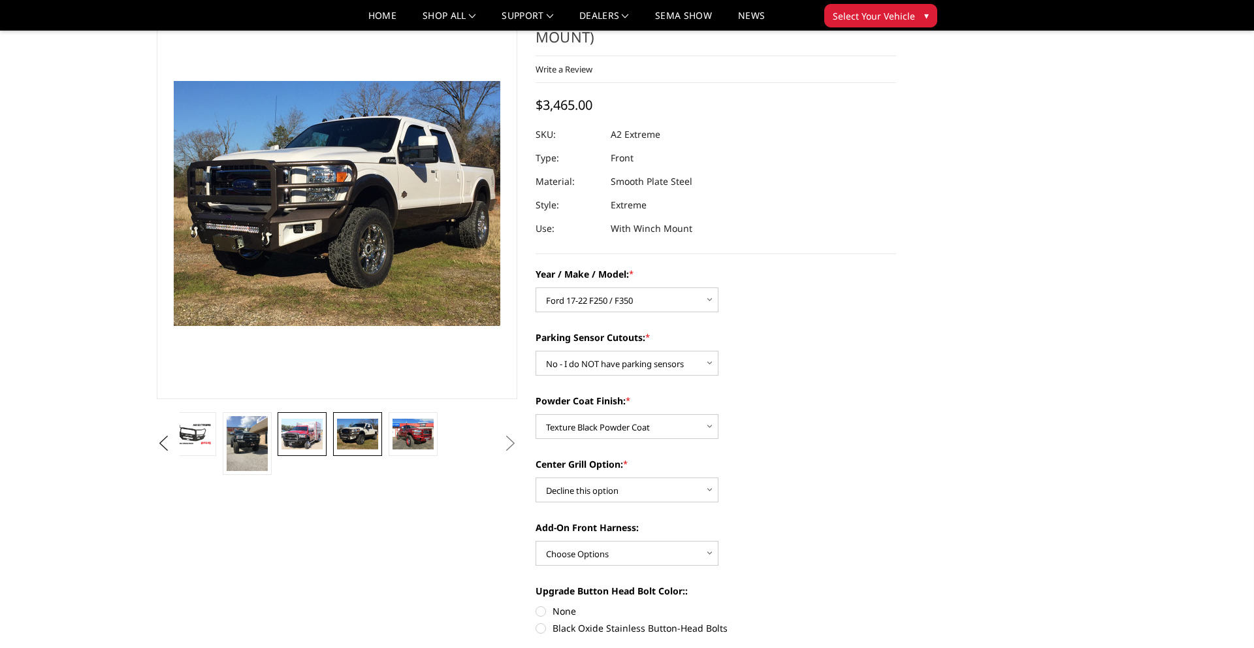
click at [290, 446] on img at bounding box center [301, 433] width 41 height 31
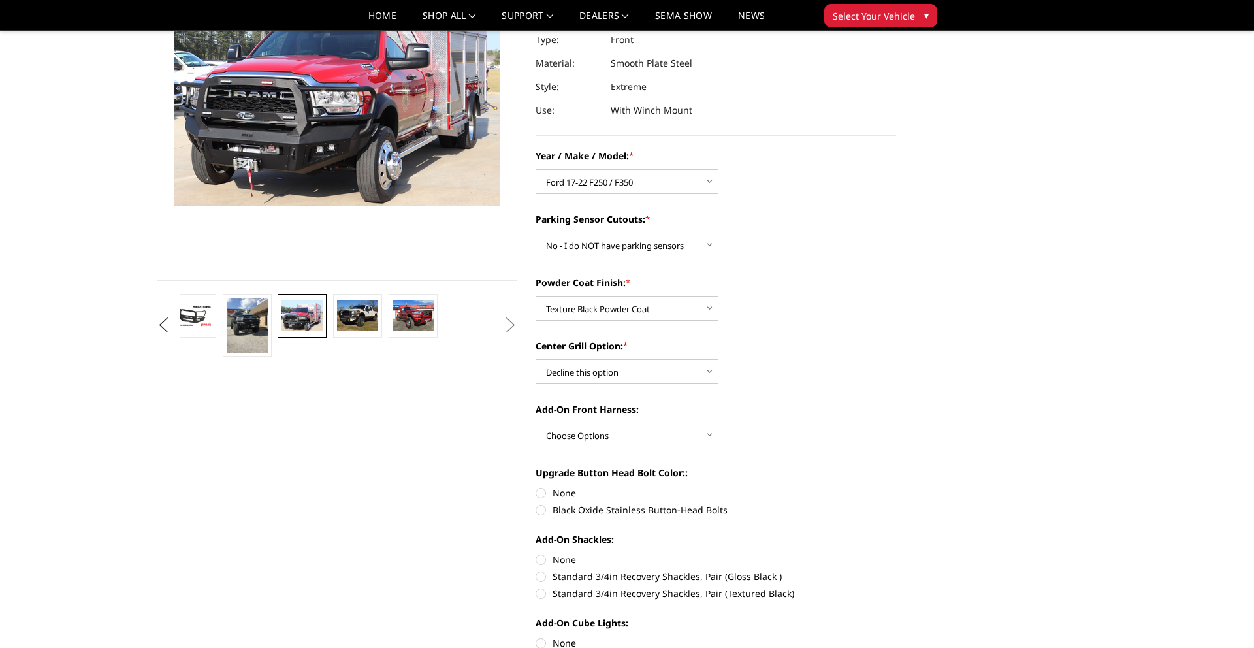
scroll to position [187, 0]
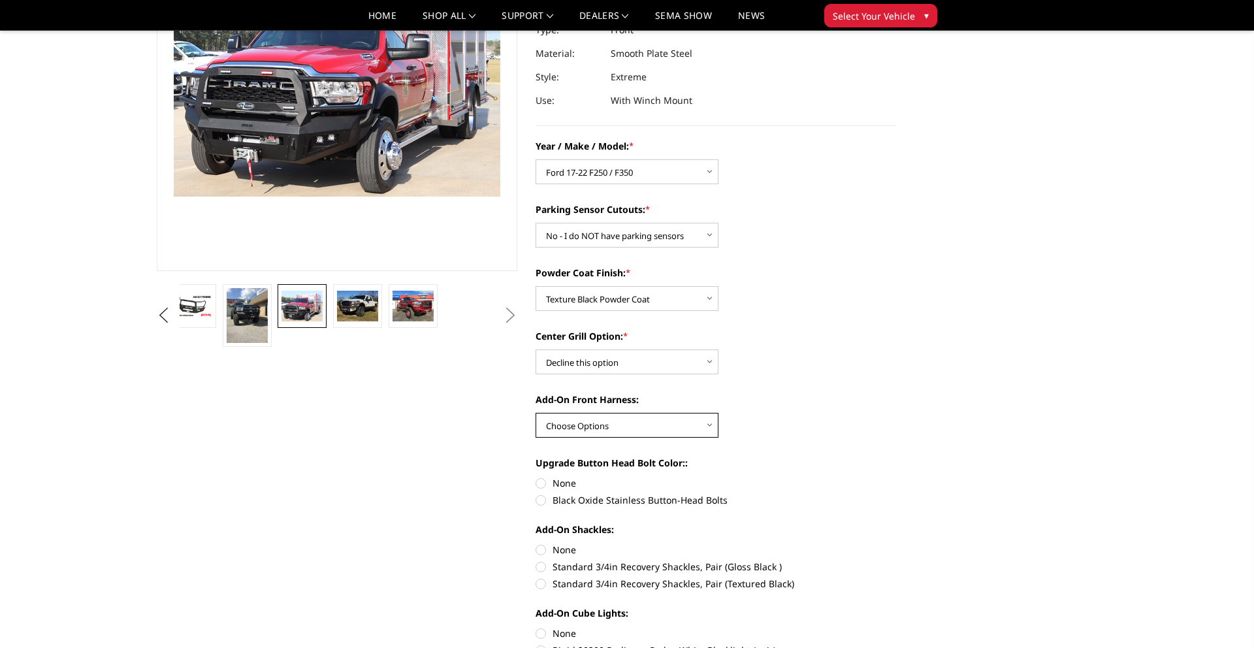
click at [603, 426] on select "Choose Options WITH front camera harness WITHOUT front camera harness" at bounding box center [626, 425] width 183 height 25
select select "1695"
click at [535, 413] on select "Choose Options WITH front camera harness WITHOUT front camera harness" at bounding box center [626, 425] width 183 height 25
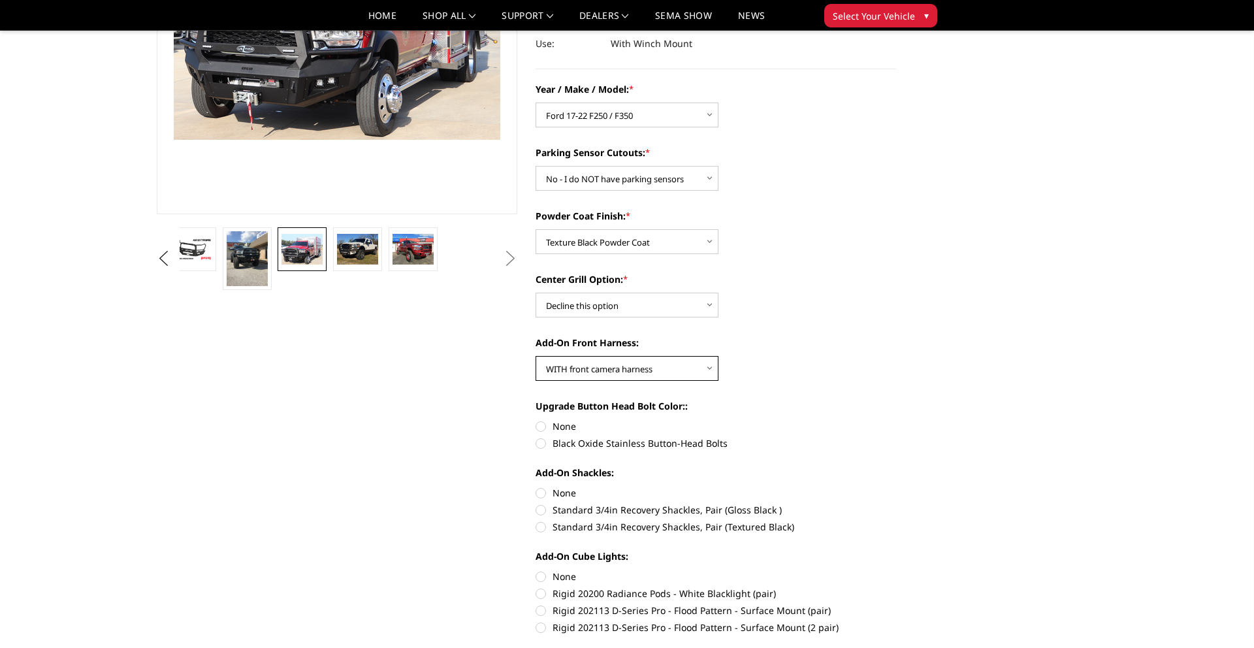
scroll to position [266, 0]
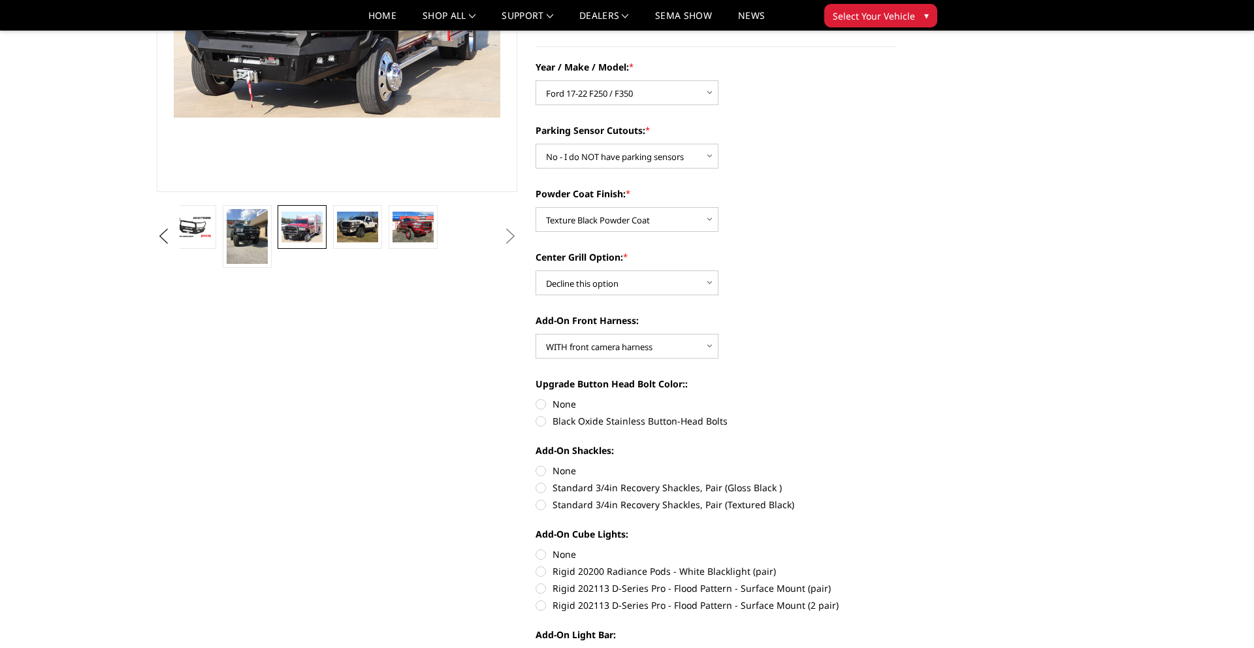
click at [546, 402] on label "None" at bounding box center [715, 404] width 360 height 14
click at [536, 398] on input "None" at bounding box center [535, 397] width 1 height 1
radio input "true"
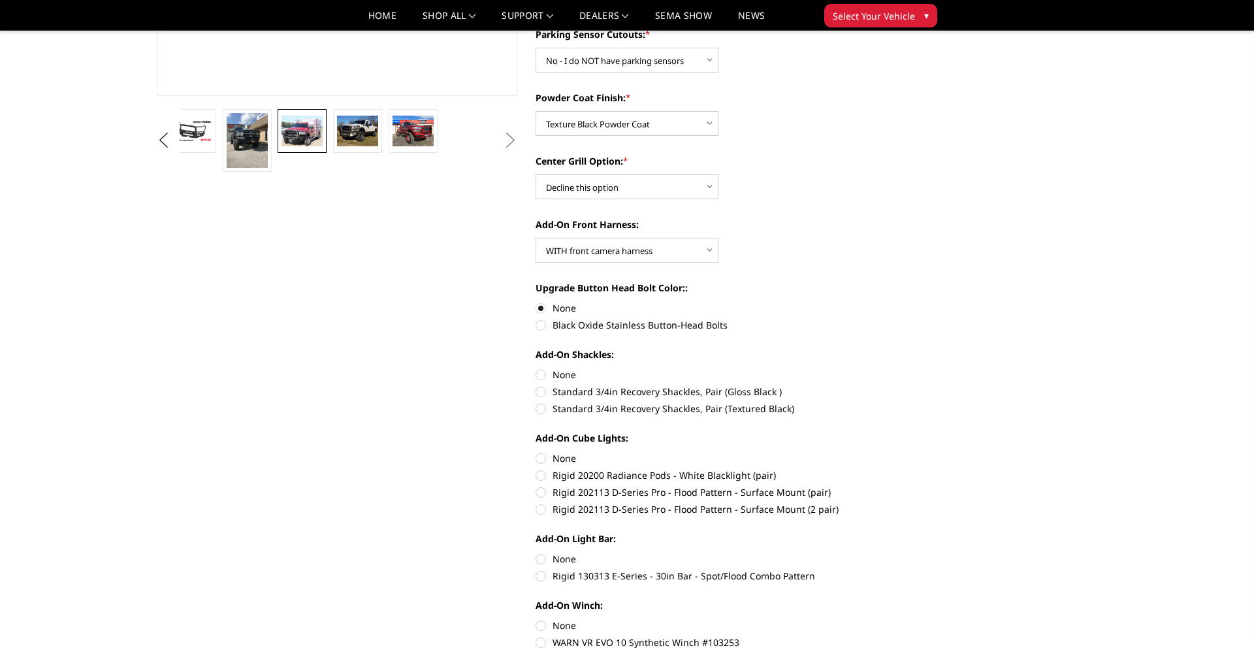
scroll to position [366, 0]
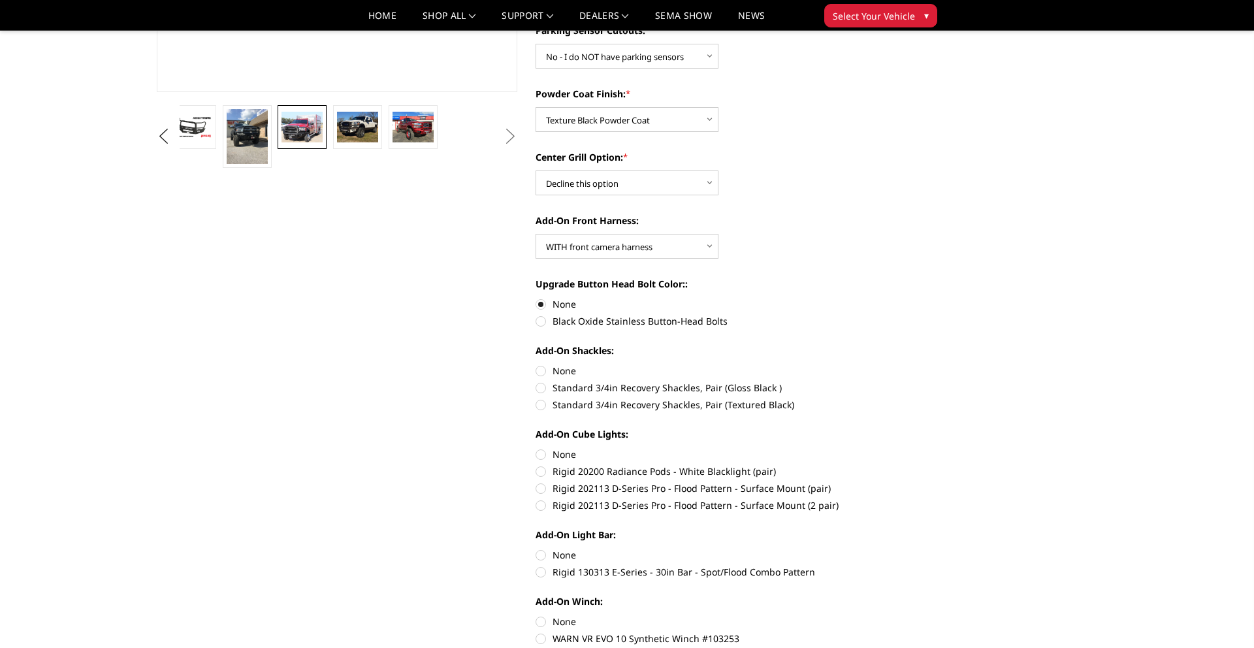
click at [542, 405] on label "Standard 3/4in Recovery Shackles, Pair (Textured Black)" at bounding box center [715, 405] width 360 height 14
click at [896, 381] on input "Standard 3/4in Recovery Shackles, Pair (Textured Black)" at bounding box center [896, 381] width 1 height 1
radio input "true"
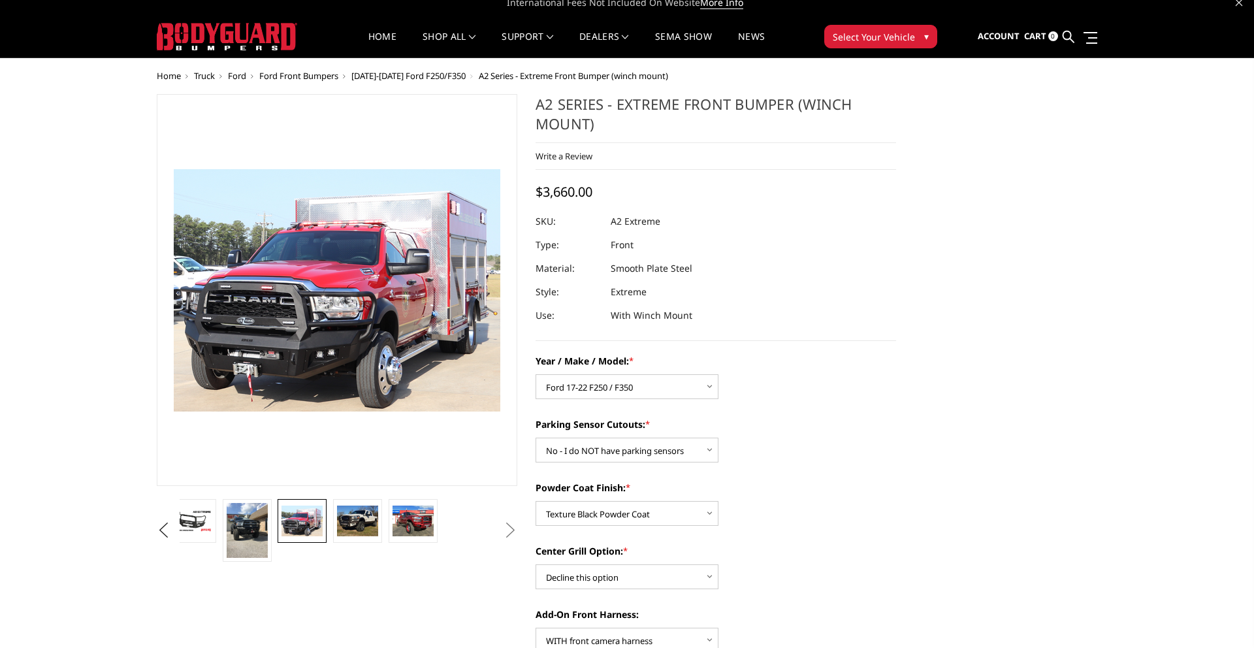
scroll to position [12, 0]
